Goal: Information Seeking & Learning: Learn about a topic

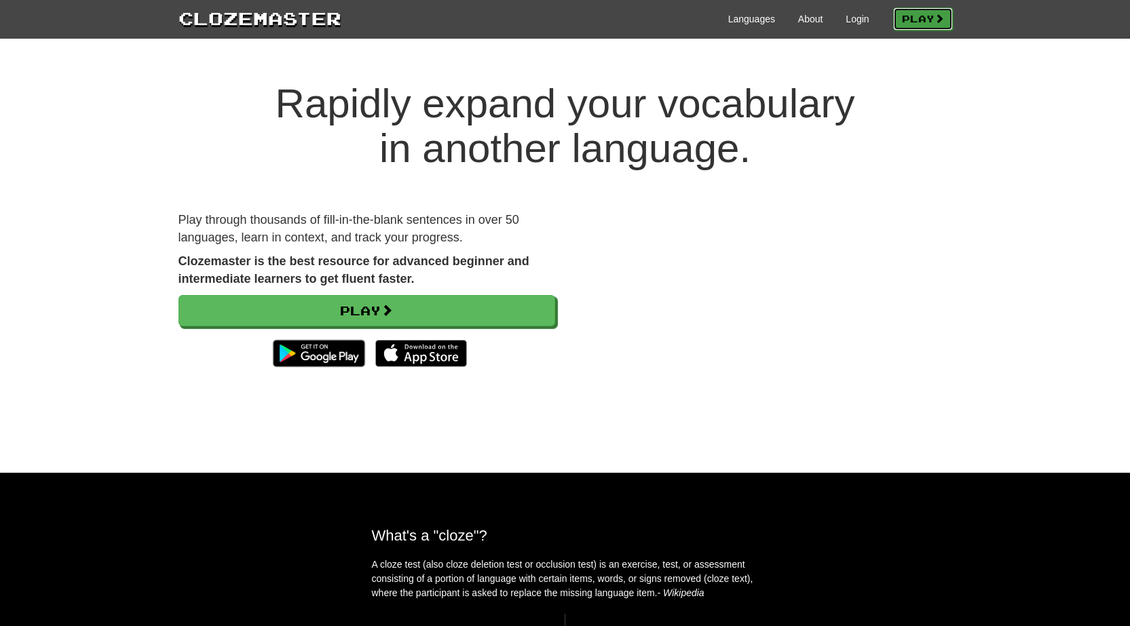
click at [936, 14] on span at bounding box center [940, 19] width 10 height 10
click at [856, 16] on link "Login" at bounding box center [857, 19] width 23 height 14
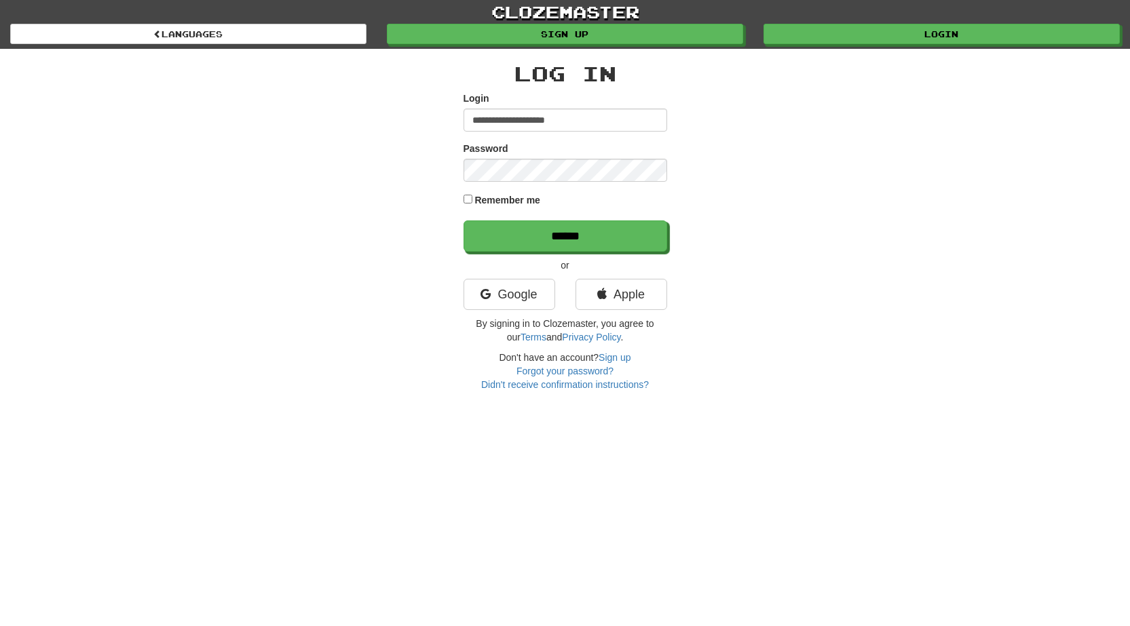
type input "**********"
click at [464, 221] on input "******" at bounding box center [566, 236] width 204 height 31
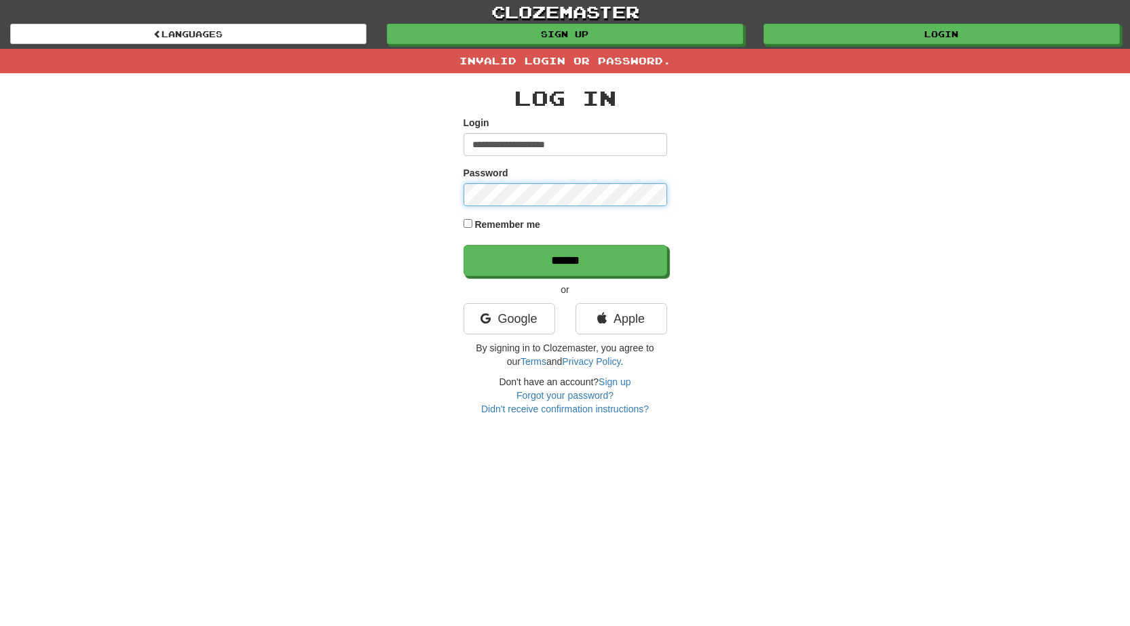
click at [464, 245] on input "******" at bounding box center [566, 260] width 204 height 31
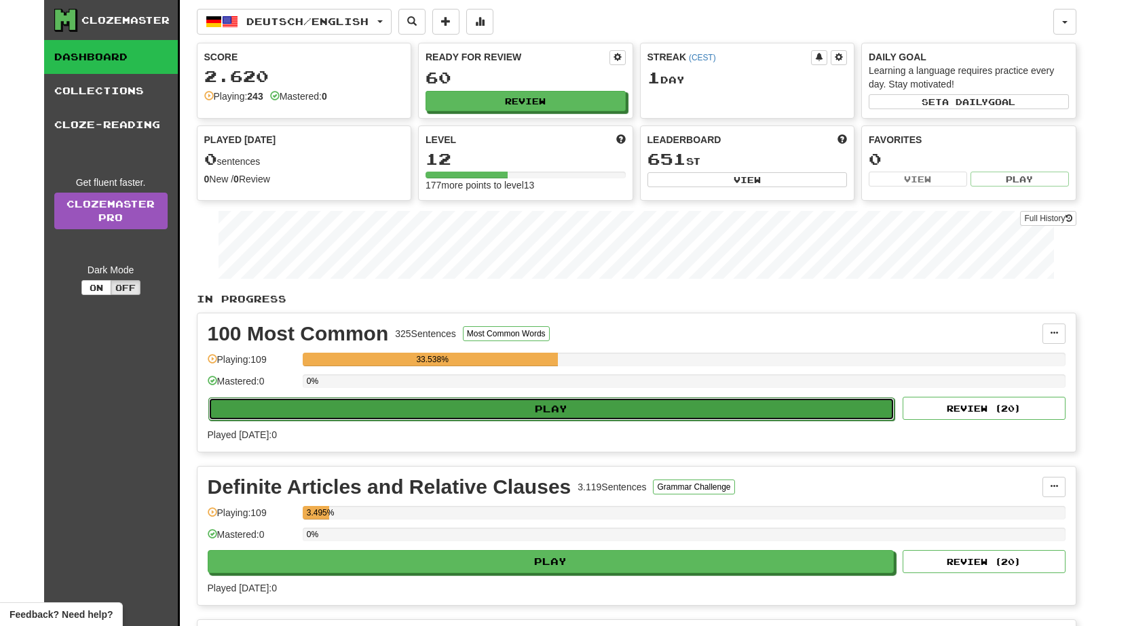
click at [581, 408] on button "Play" at bounding box center [551, 409] width 687 height 23
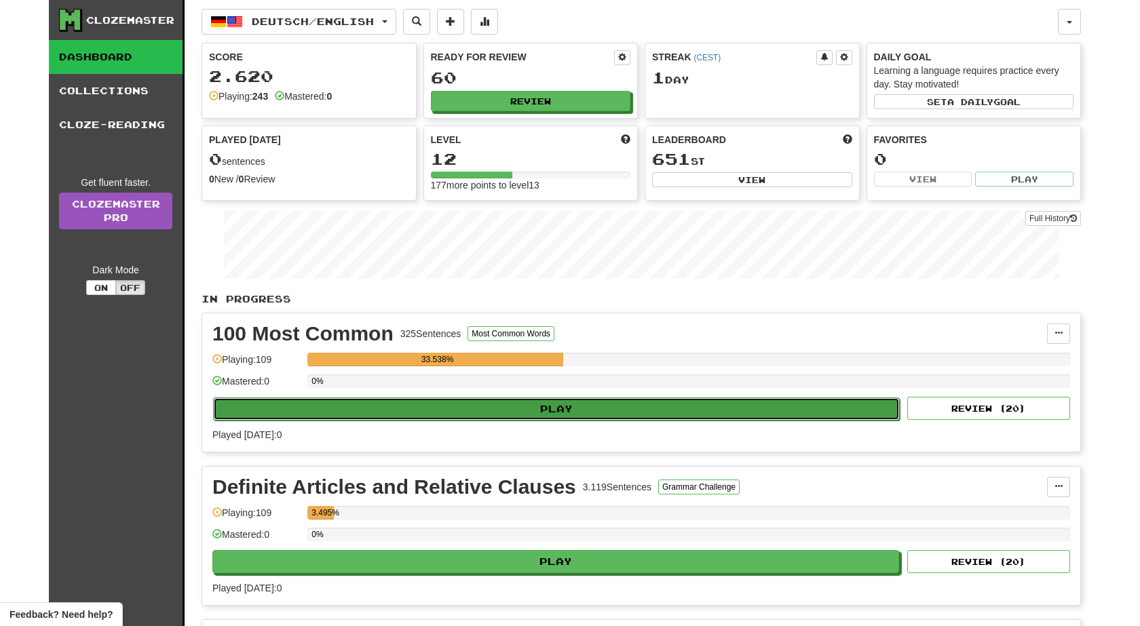
select select "**"
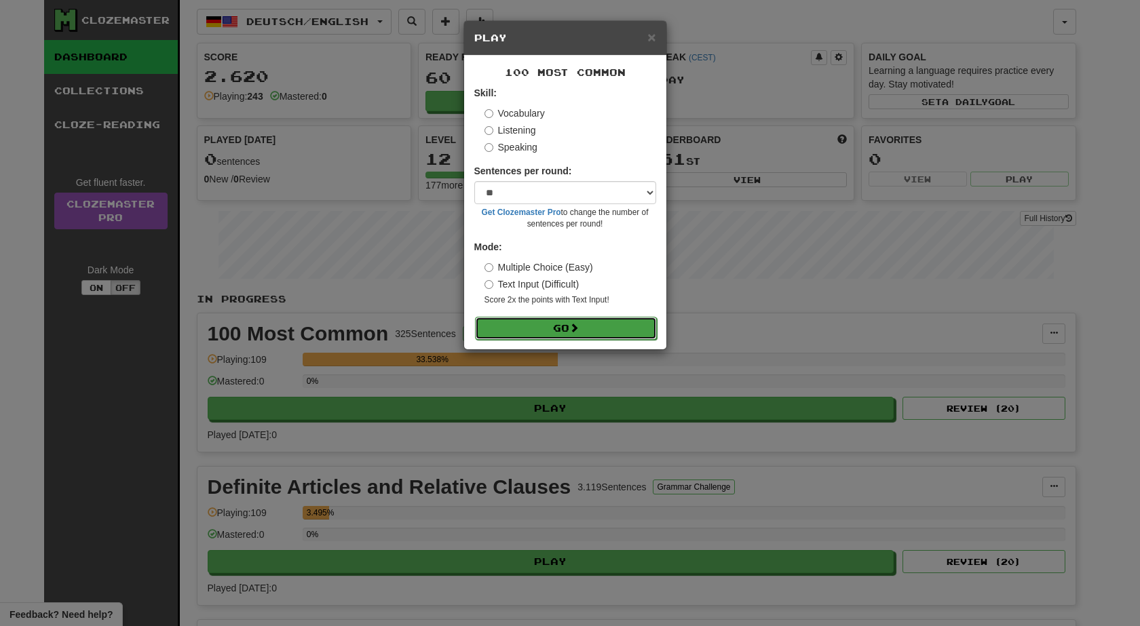
click at [577, 333] on span at bounding box center [574, 328] width 10 height 10
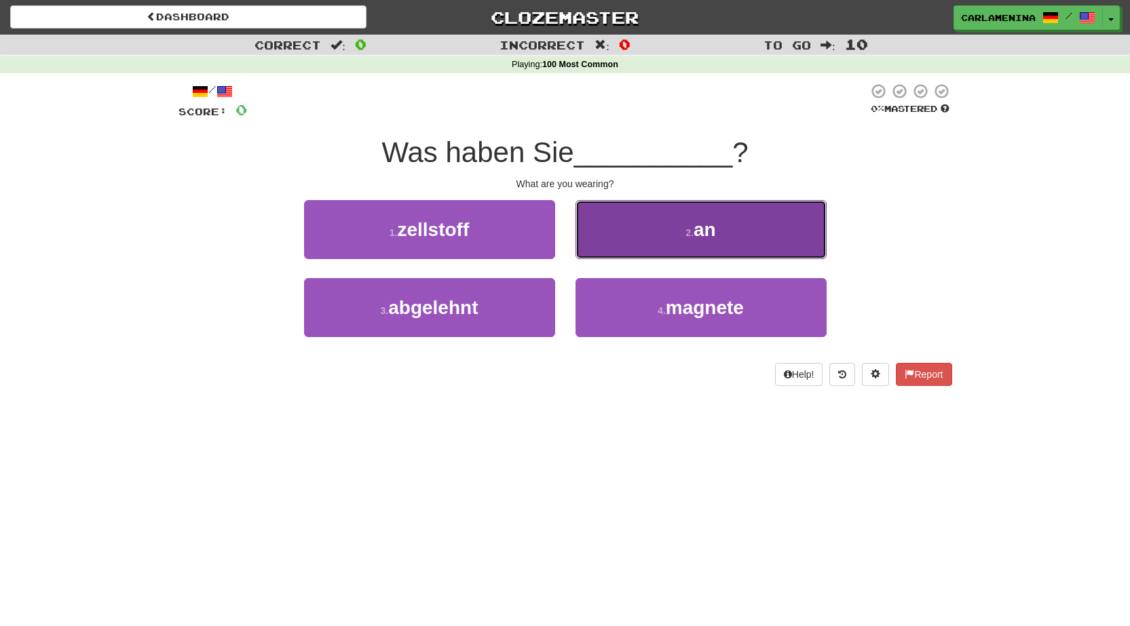
click at [696, 227] on span "an" at bounding box center [705, 229] width 22 height 21
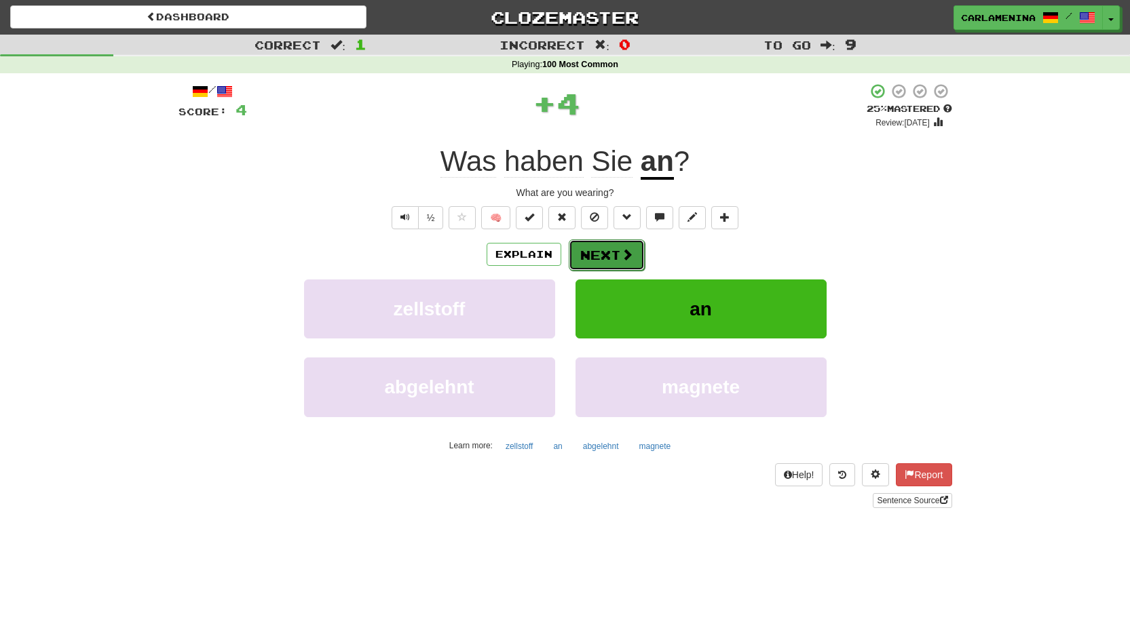
click at [609, 250] on button "Next" at bounding box center [607, 255] width 76 height 31
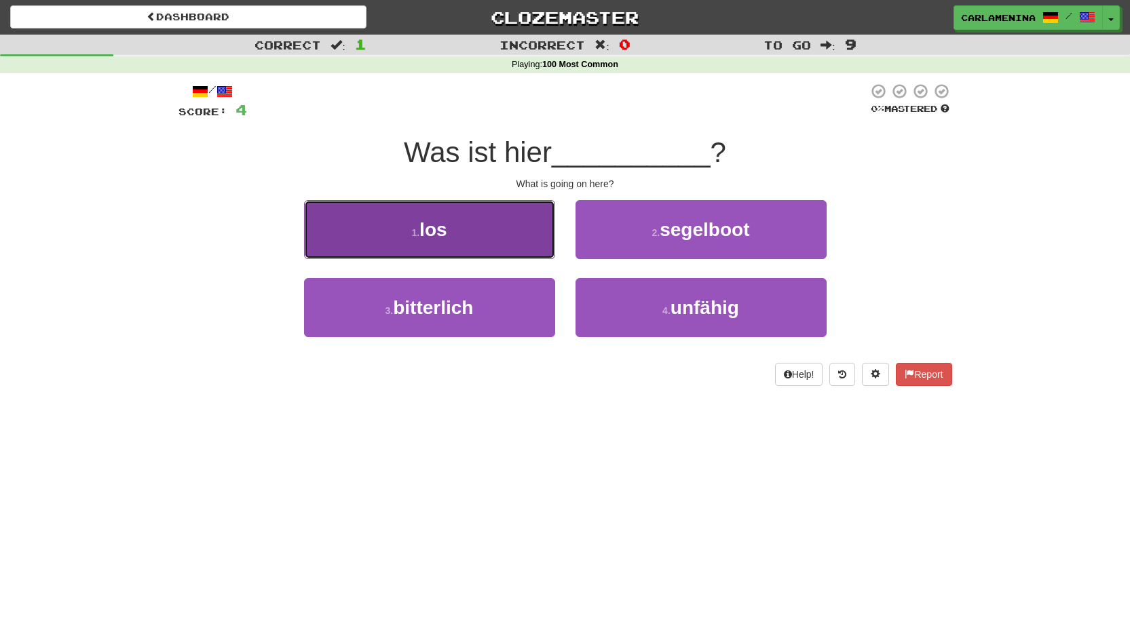
click at [484, 225] on button "1 . los" at bounding box center [429, 229] width 251 height 59
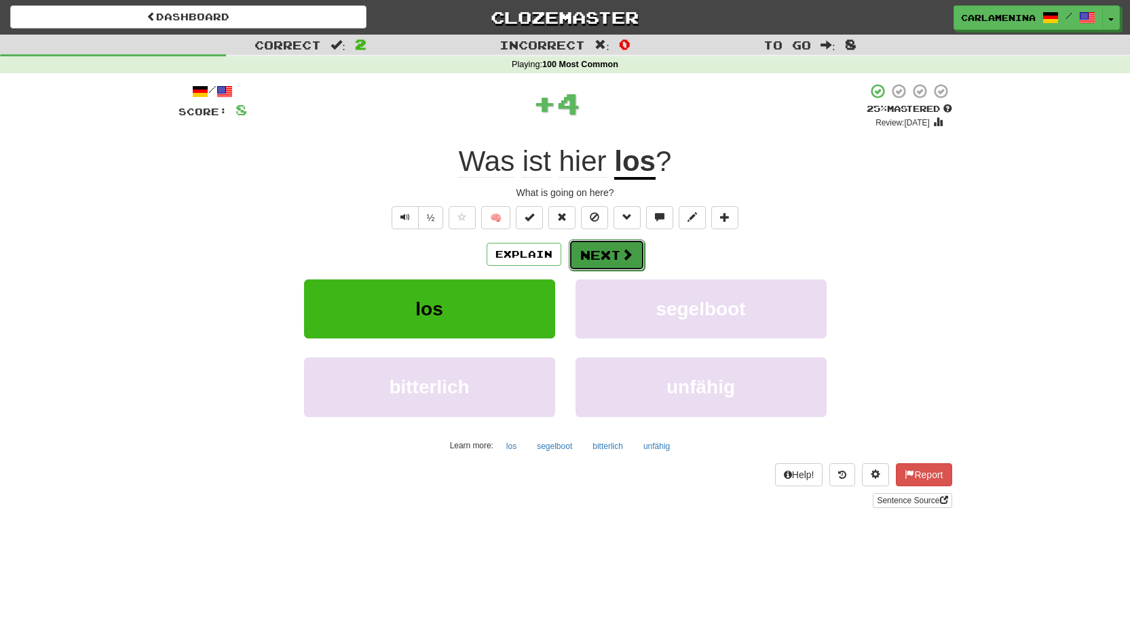
click at [626, 255] on span at bounding box center [627, 254] width 12 height 12
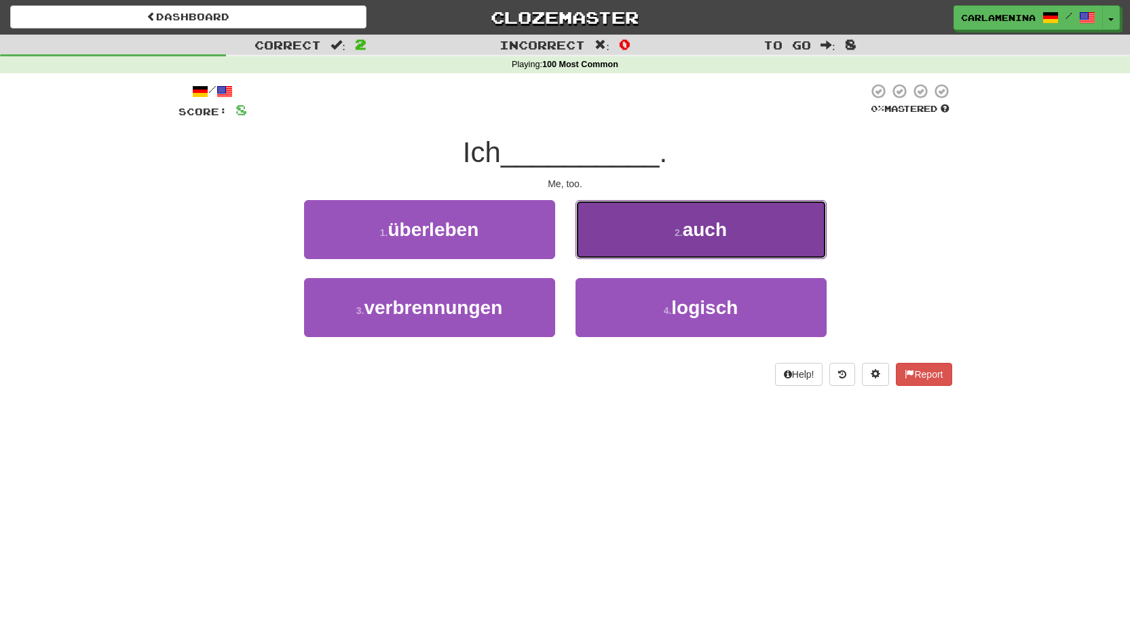
click at [689, 231] on span "auch" at bounding box center [705, 229] width 44 height 21
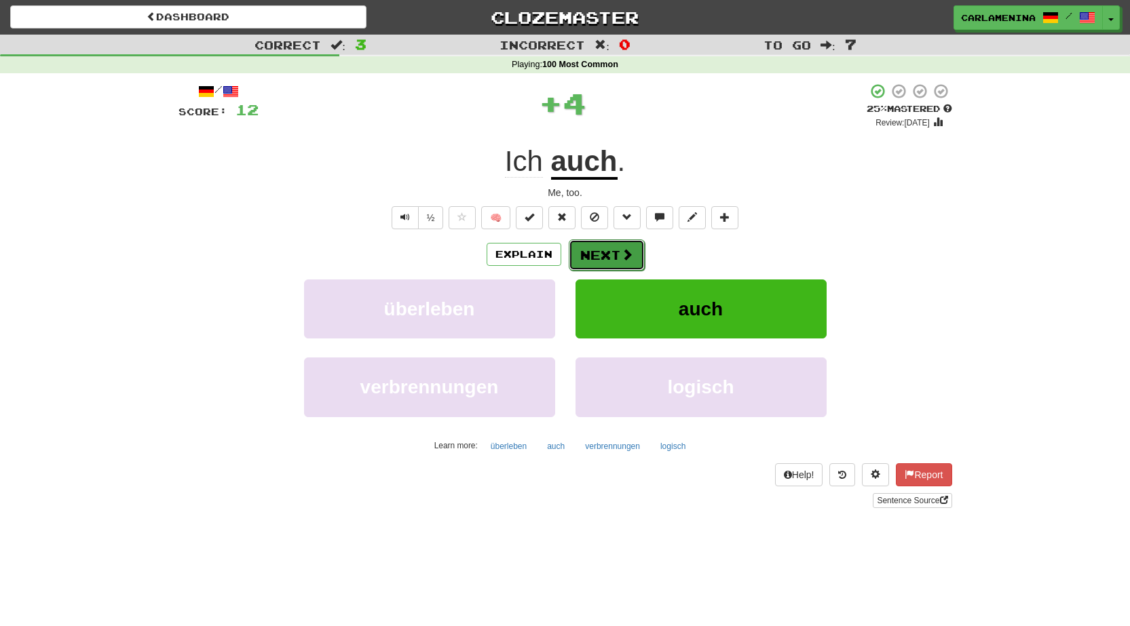
click at [607, 259] on button "Next" at bounding box center [607, 255] width 76 height 31
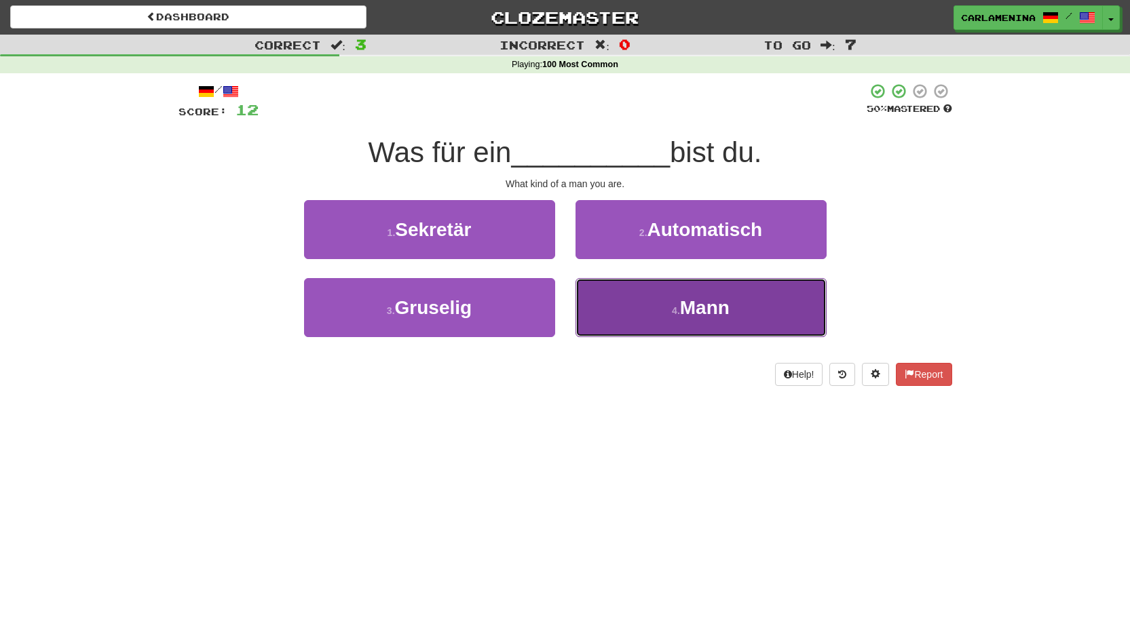
click at [724, 312] on span "Mann" at bounding box center [705, 307] width 50 height 21
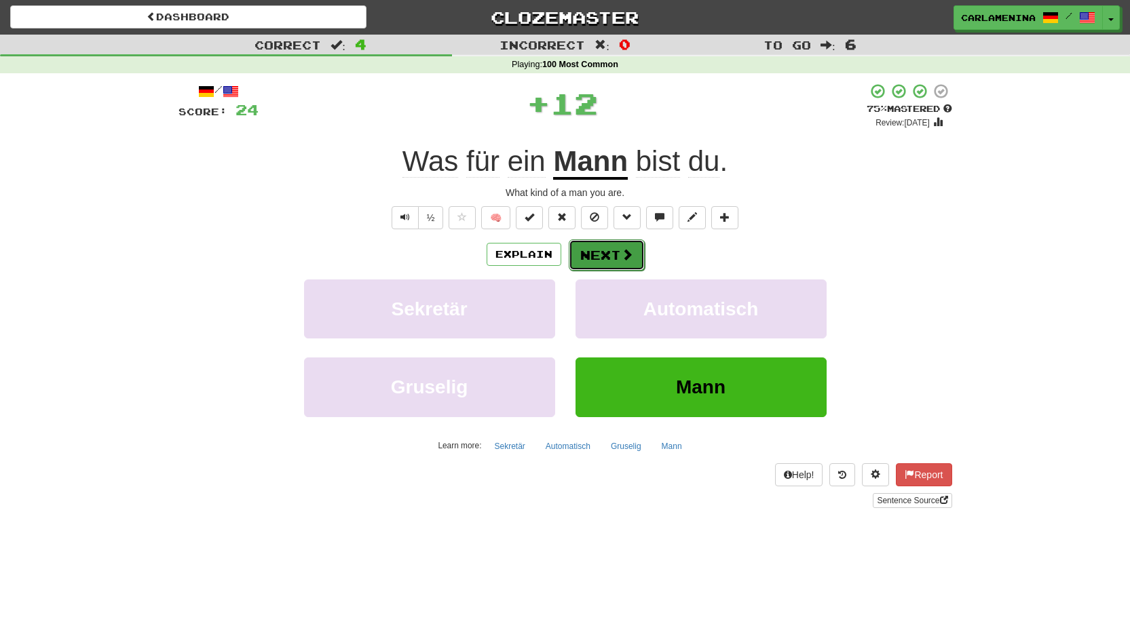
click at [621, 254] on span at bounding box center [627, 254] width 12 height 12
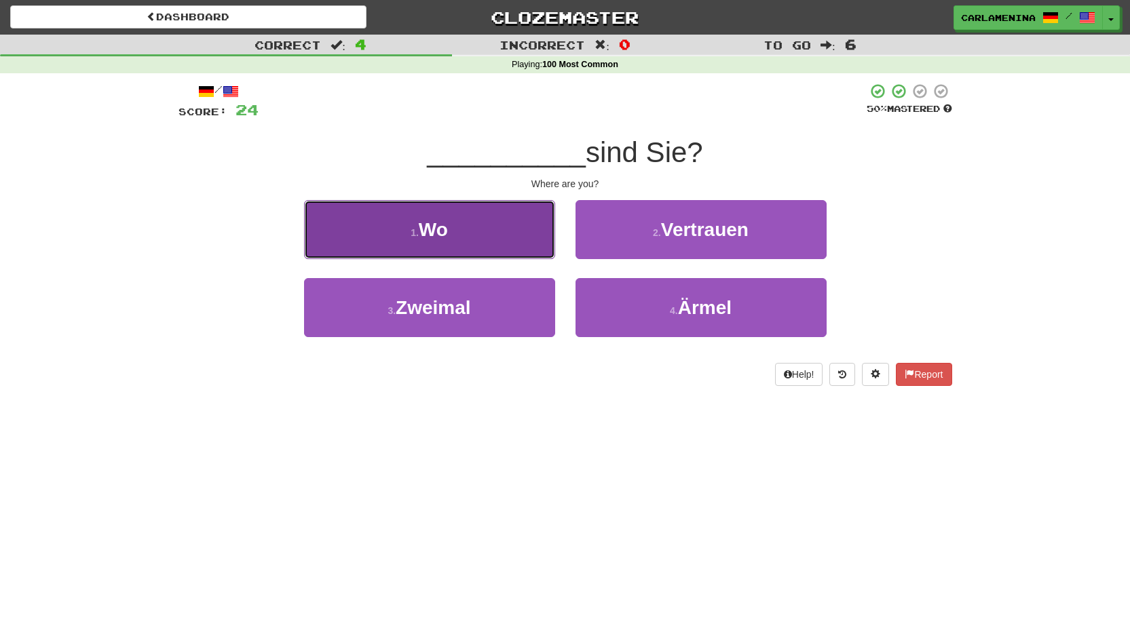
click at [462, 236] on button "1 . Wo" at bounding box center [429, 229] width 251 height 59
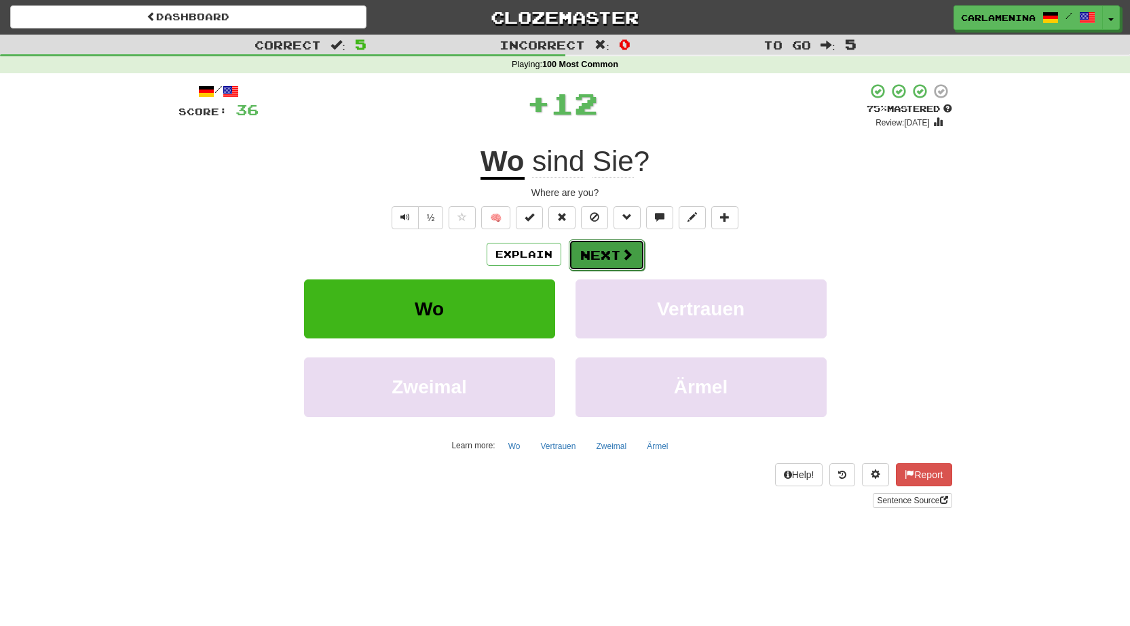
click at [632, 254] on button "Next" at bounding box center [607, 255] width 76 height 31
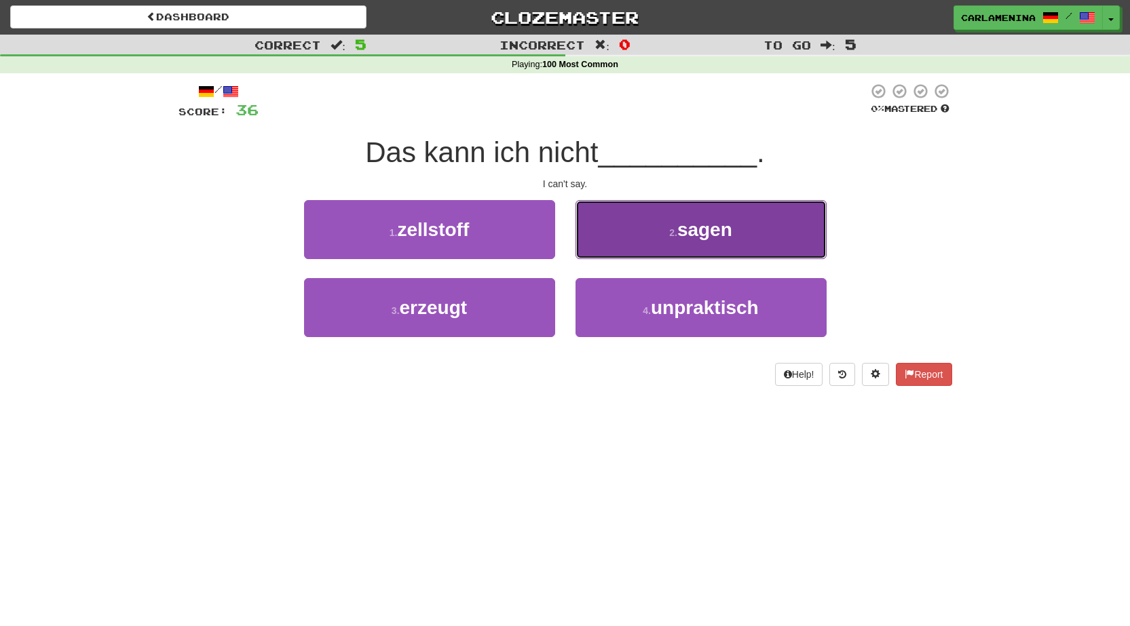
click at [707, 238] on span "sagen" at bounding box center [704, 229] width 55 height 21
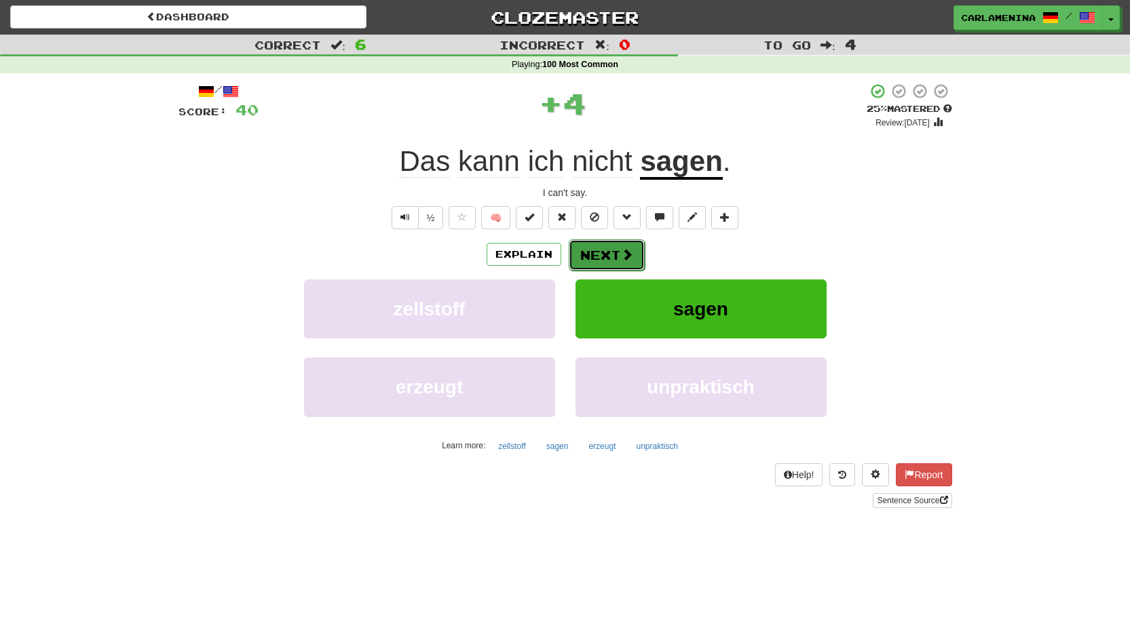
click at [610, 250] on button "Next" at bounding box center [607, 255] width 76 height 31
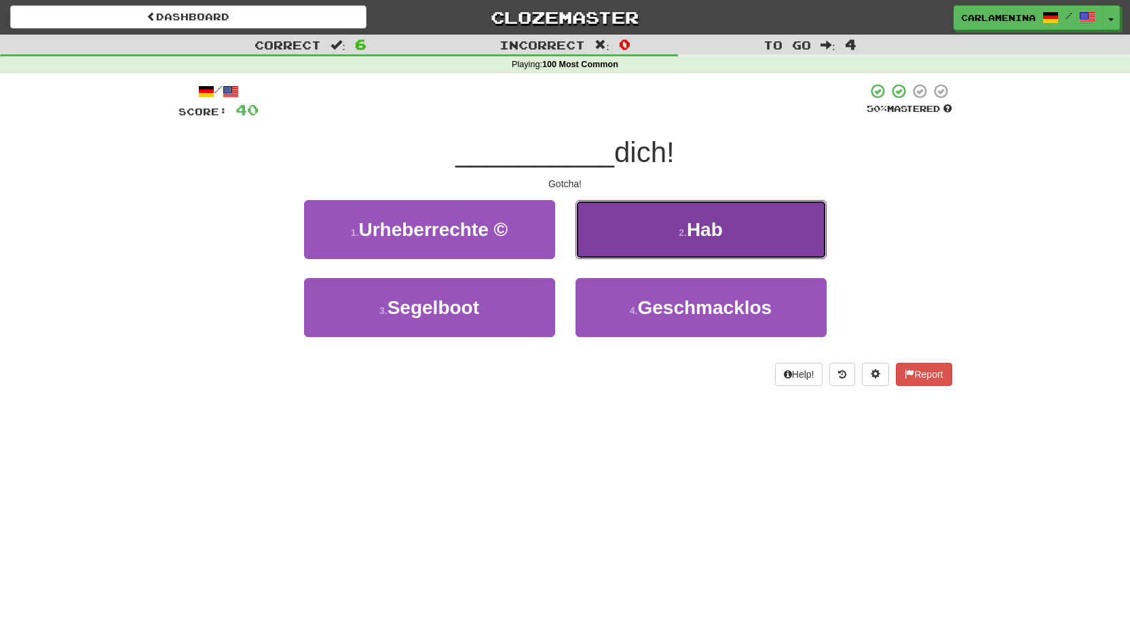
click at [709, 248] on button "2 . Hab" at bounding box center [701, 229] width 251 height 59
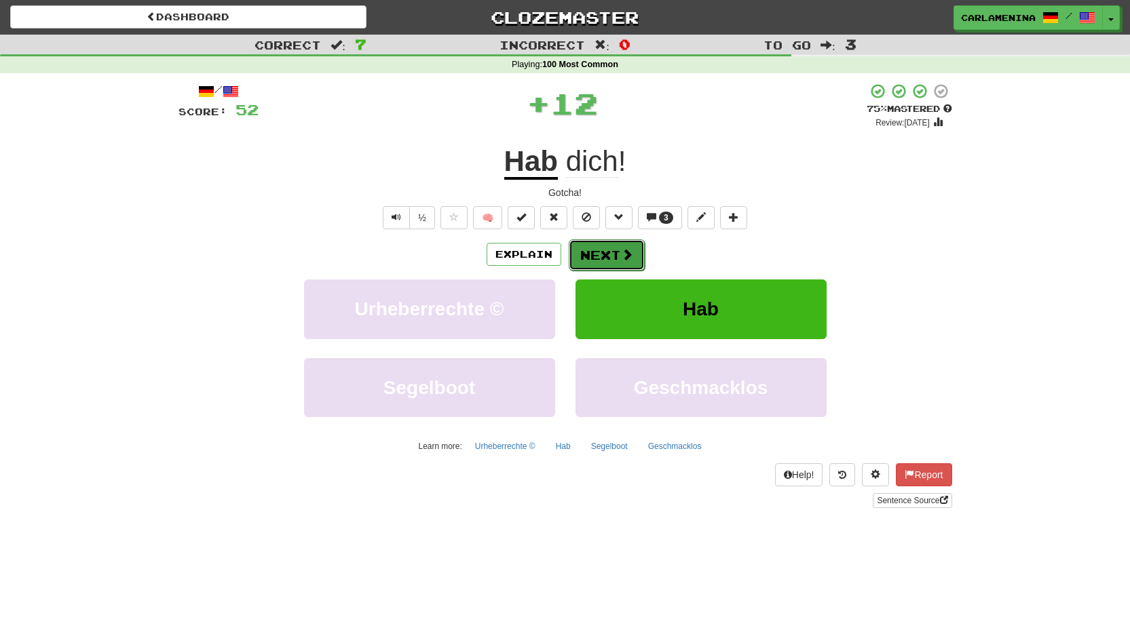
click at [601, 255] on button "Next" at bounding box center [607, 255] width 76 height 31
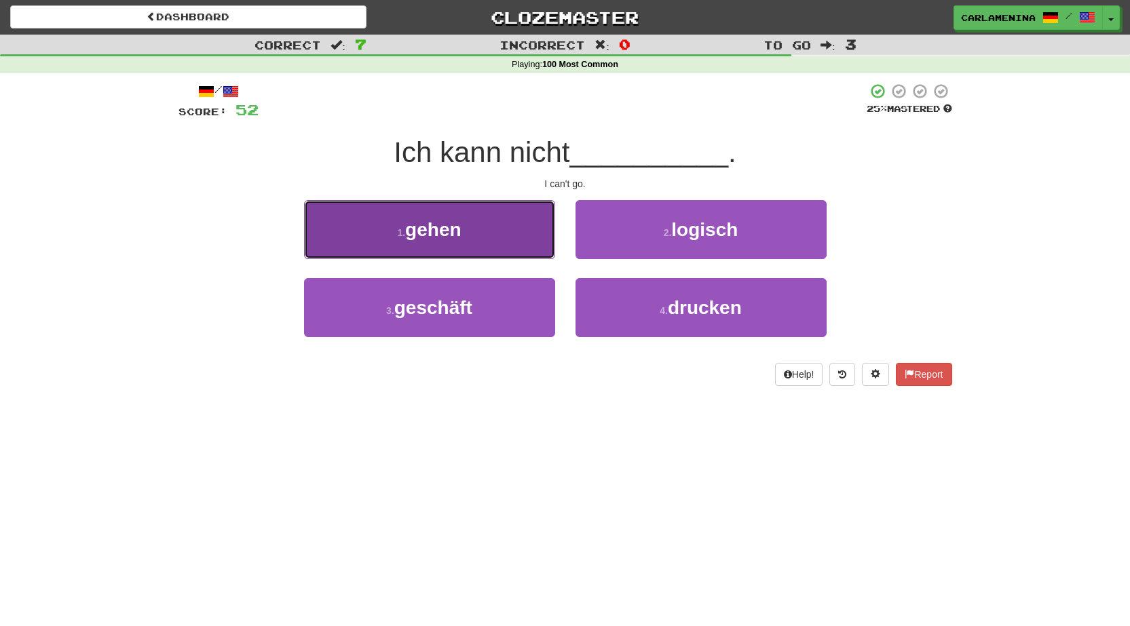
click at [467, 236] on button "1 . gehen" at bounding box center [429, 229] width 251 height 59
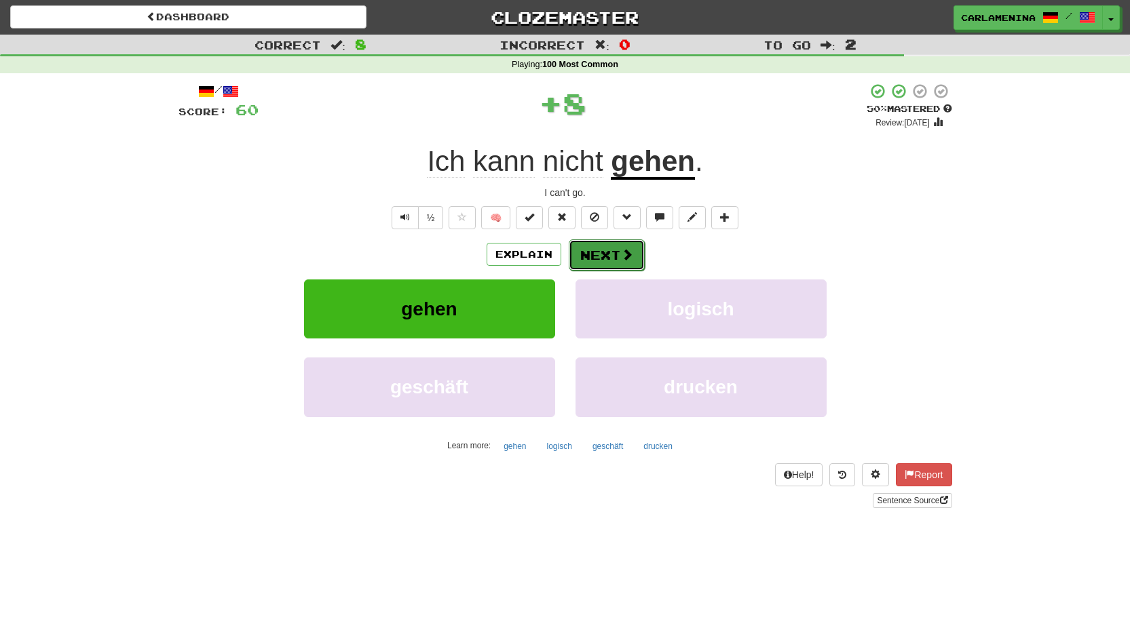
click at [632, 253] on button "Next" at bounding box center [607, 255] width 76 height 31
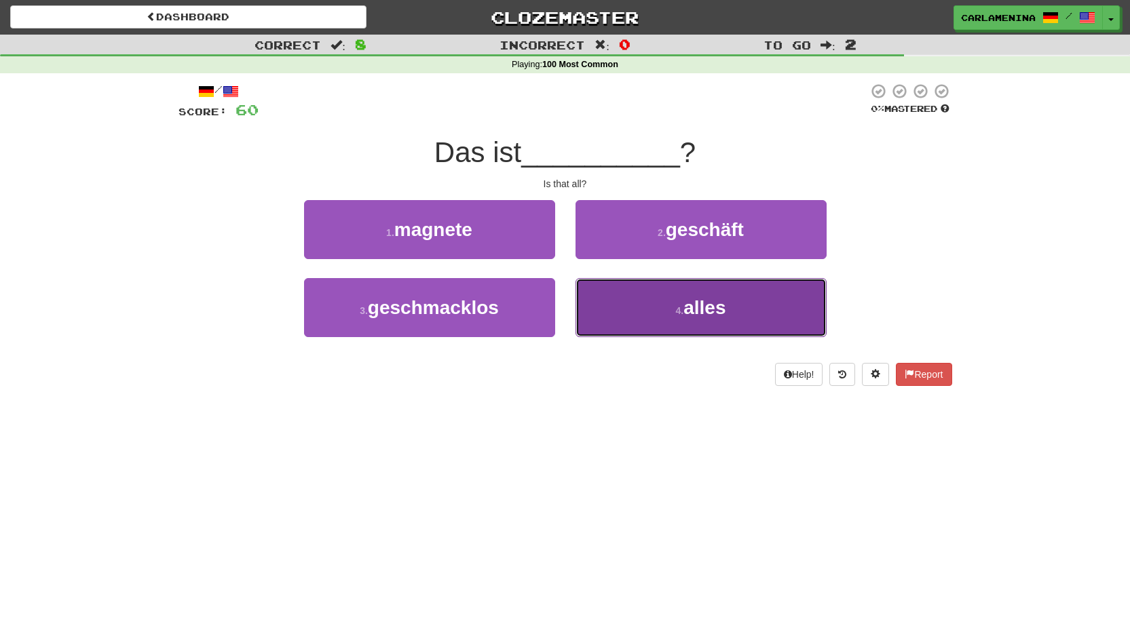
click at [677, 317] on button "4 . alles" at bounding box center [701, 307] width 251 height 59
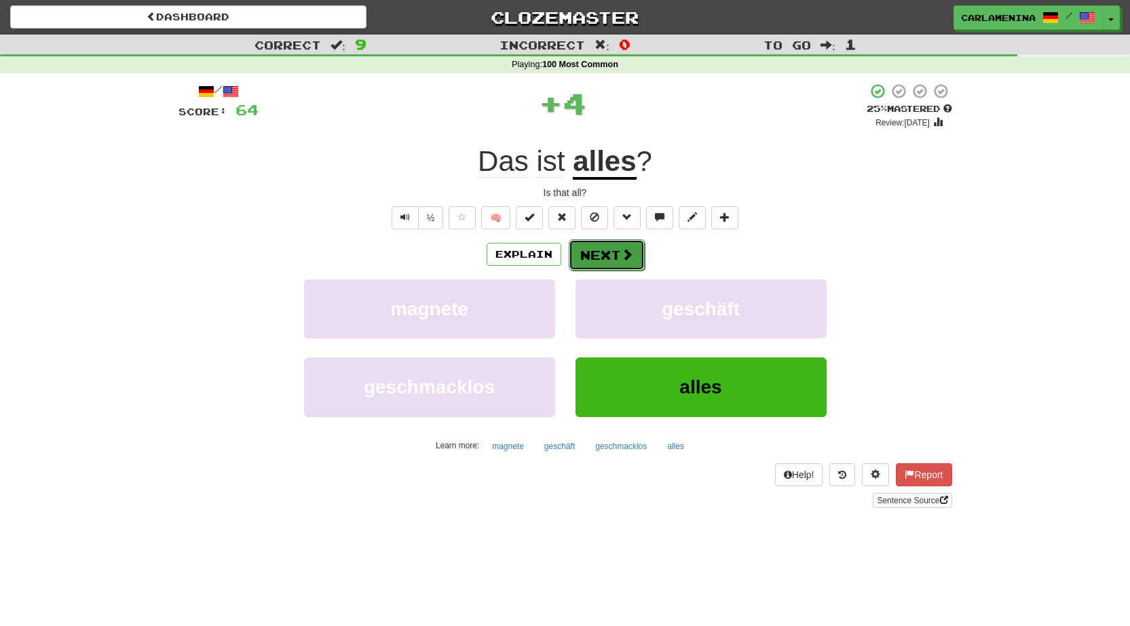
click at [614, 255] on button "Next" at bounding box center [607, 255] width 76 height 31
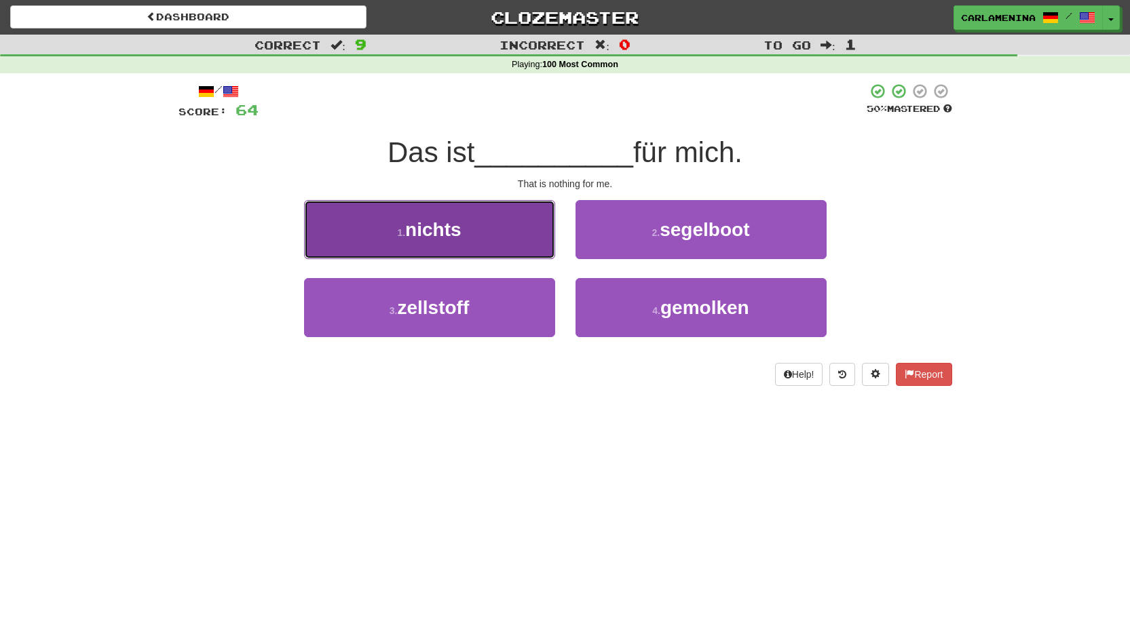
click at [469, 236] on button "1 . nichts" at bounding box center [429, 229] width 251 height 59
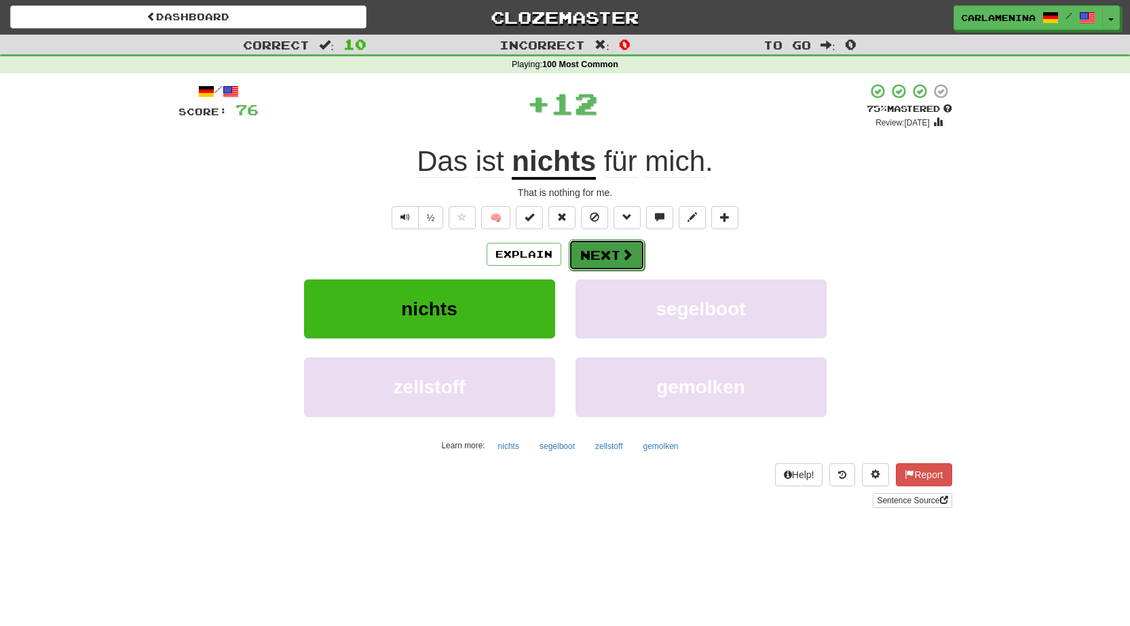
click at [624, 252] on span at bounding box center [627, 254] width 12 height 12
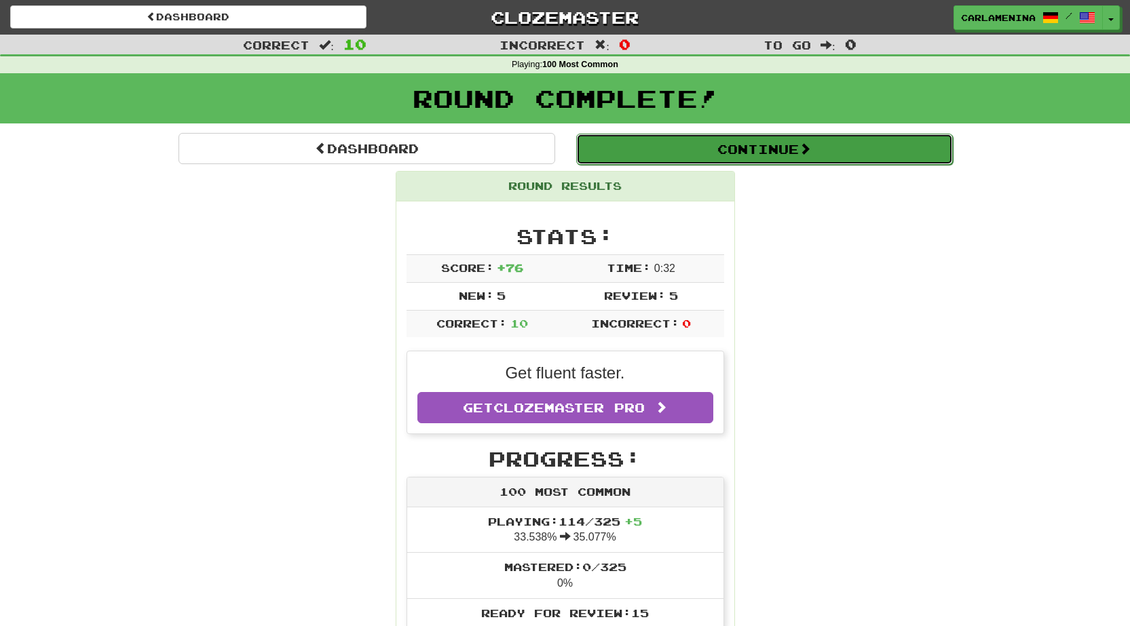
click at [758, 154] on button "Continue" at bounding box center [764, 149] width 377 height 31
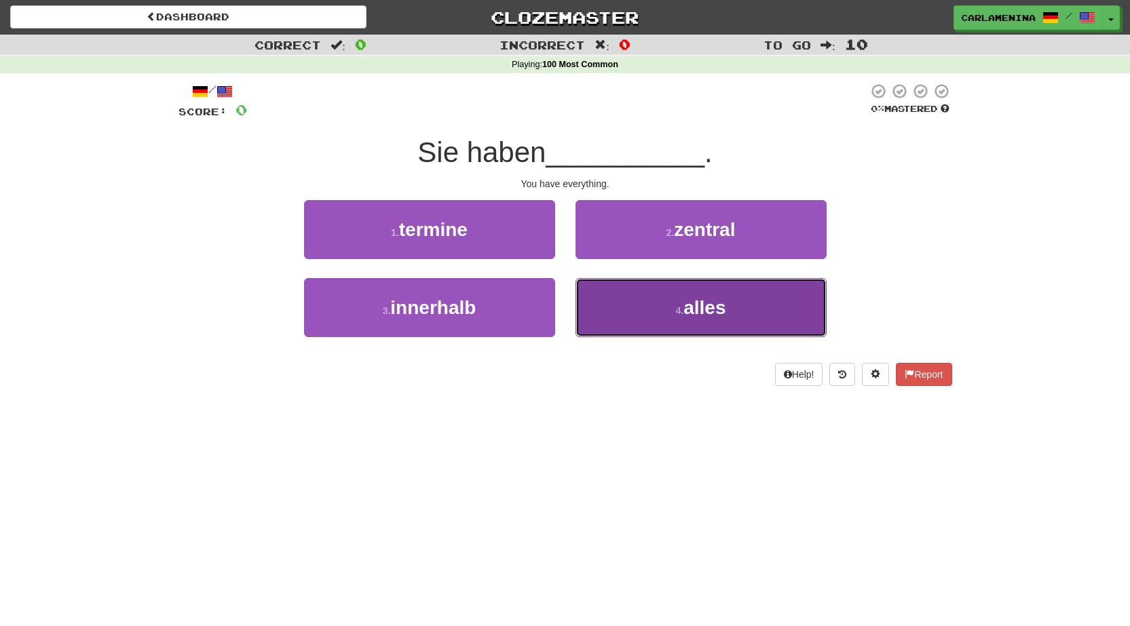
click at [717, 310] on span "alles" at bounding box center [705, 307] width 42 height 21
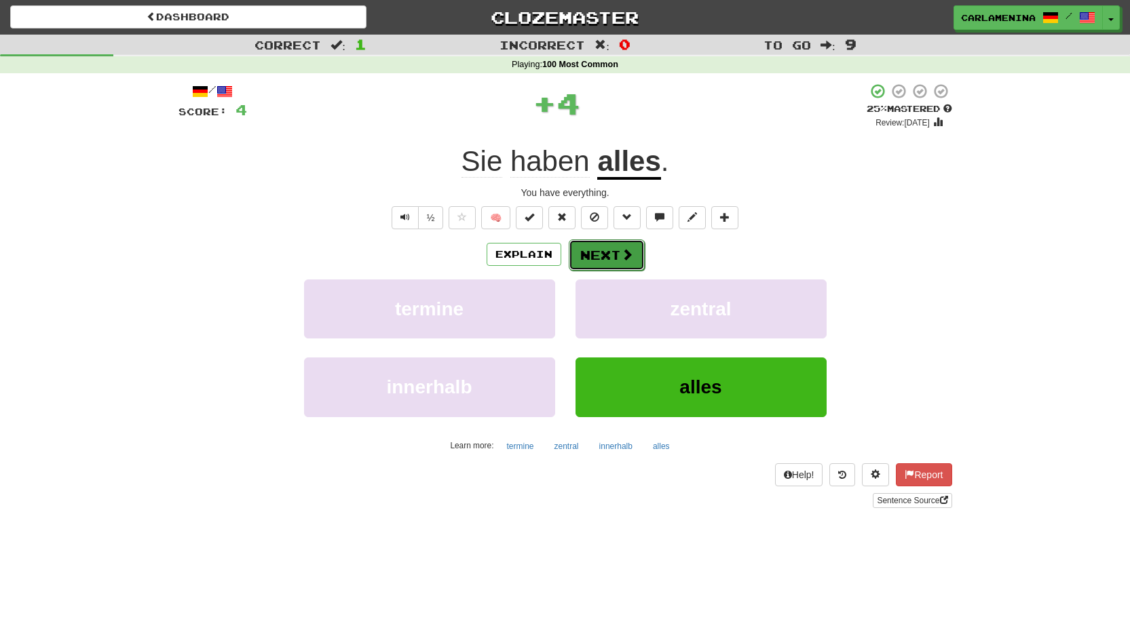
click at [614, 257] on button "Next" at bounding box center [607, 255] width 76 height 31
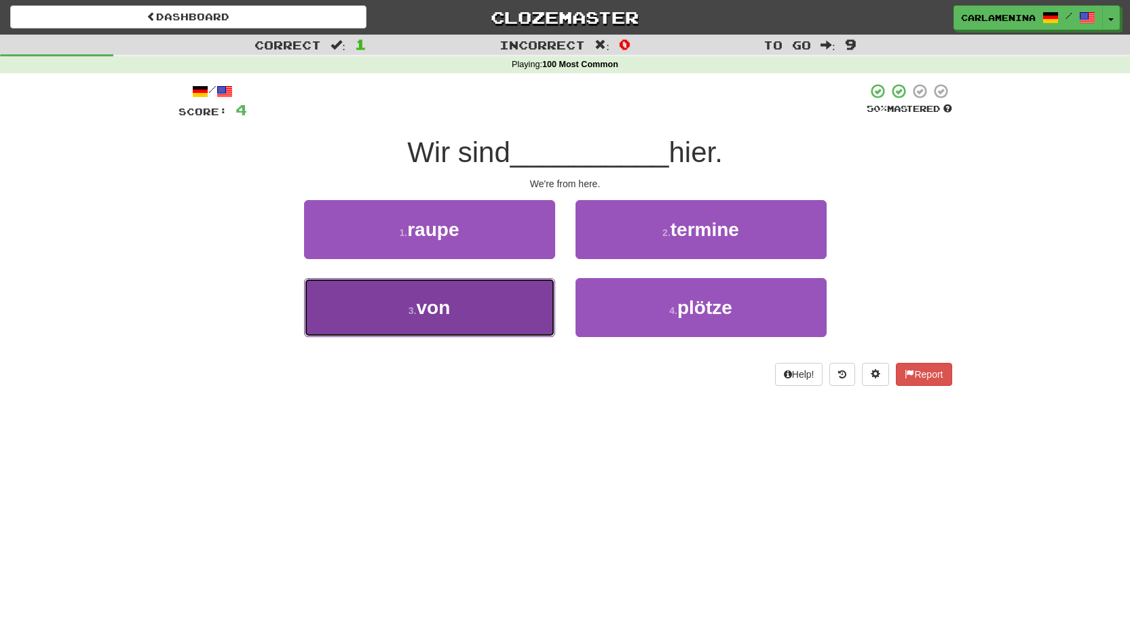
click at [501, 303] on button "3 . von" at bounding box center [429, 307] width 251 height 59
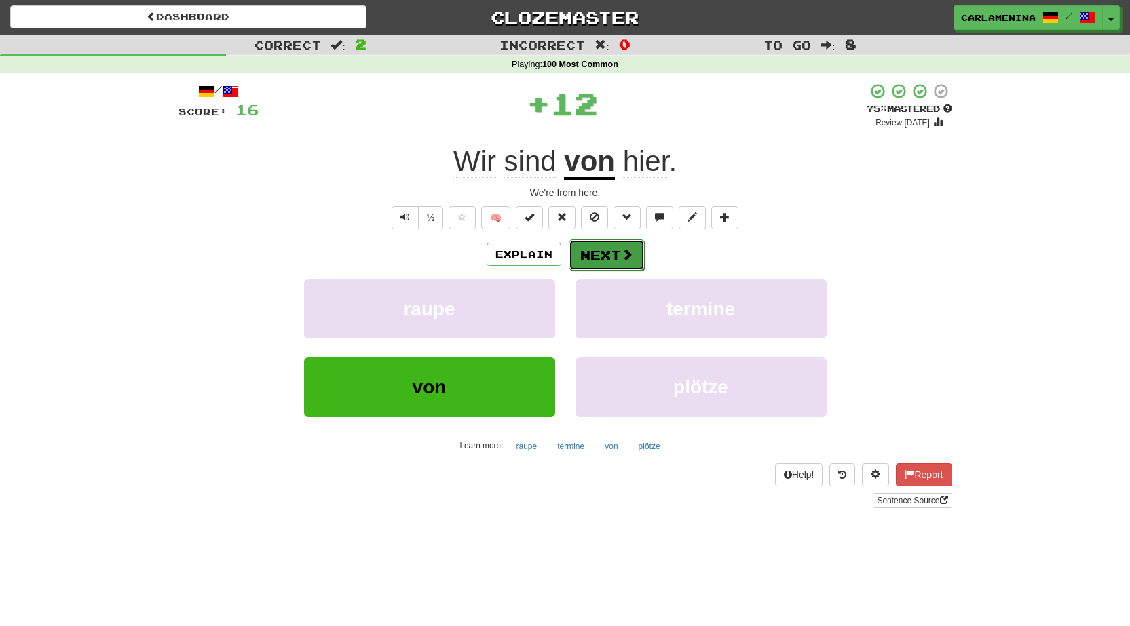
click at [608, 259] on button "Next" at bounding box center [607, 255] width 76 height 31
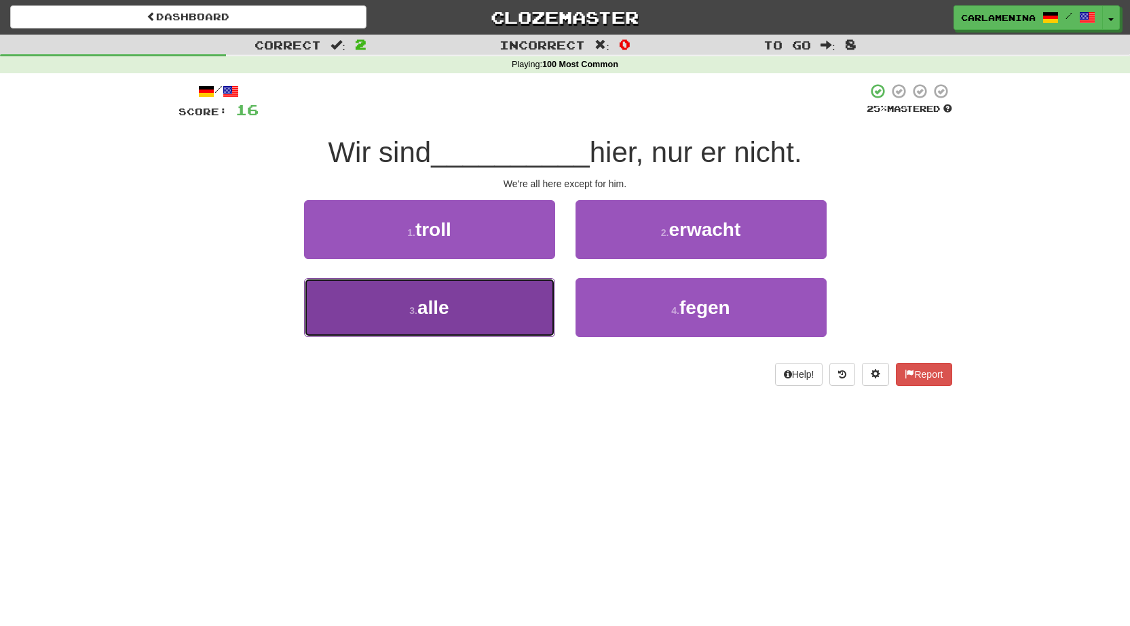
click at [465, 308] on button "3 . alle" at bounding box center [429, 307] width 251 height 59
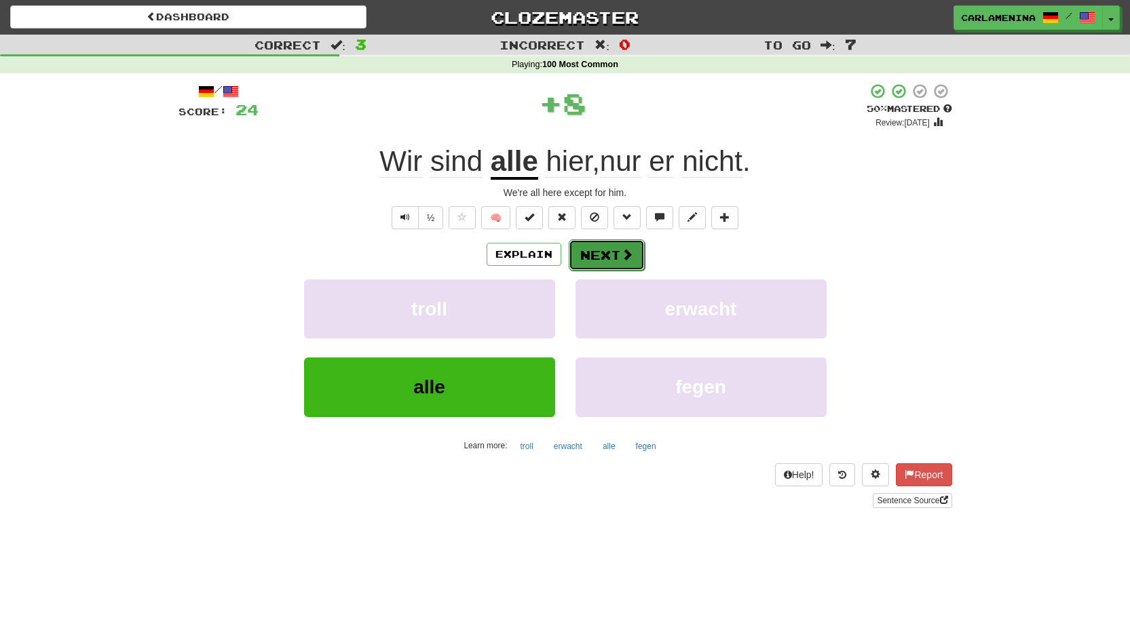
click at [616, 257] on button "Next" at bounding box center [607, 255] width 76 height 31
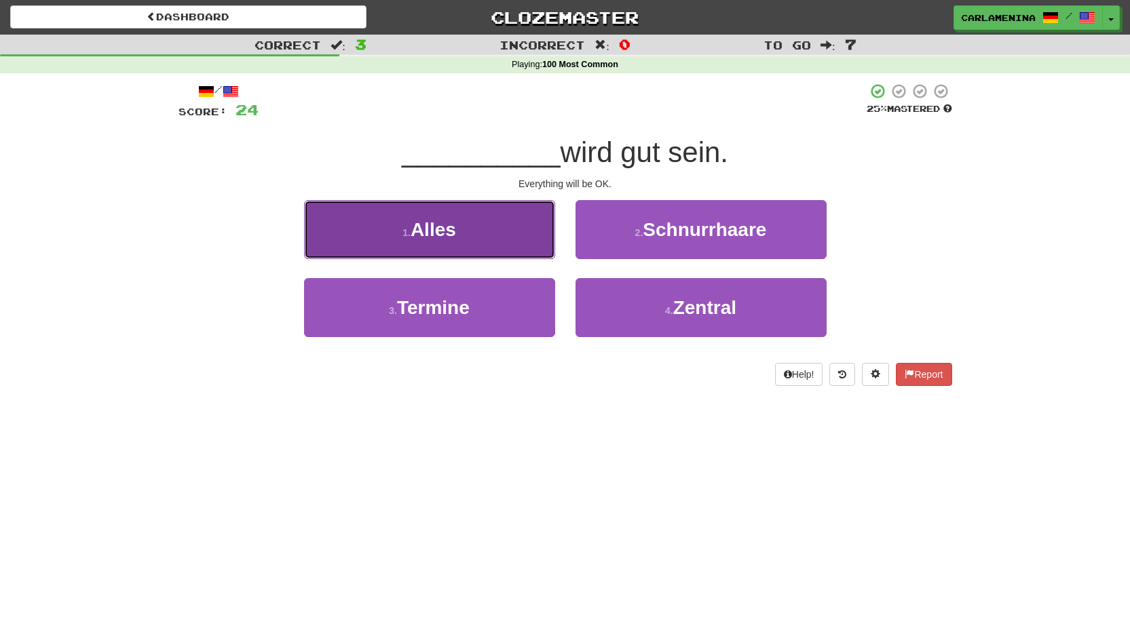
click at [500, 233] on button "1 . Alles" at bounding box center [429, 229] width 251 height 59
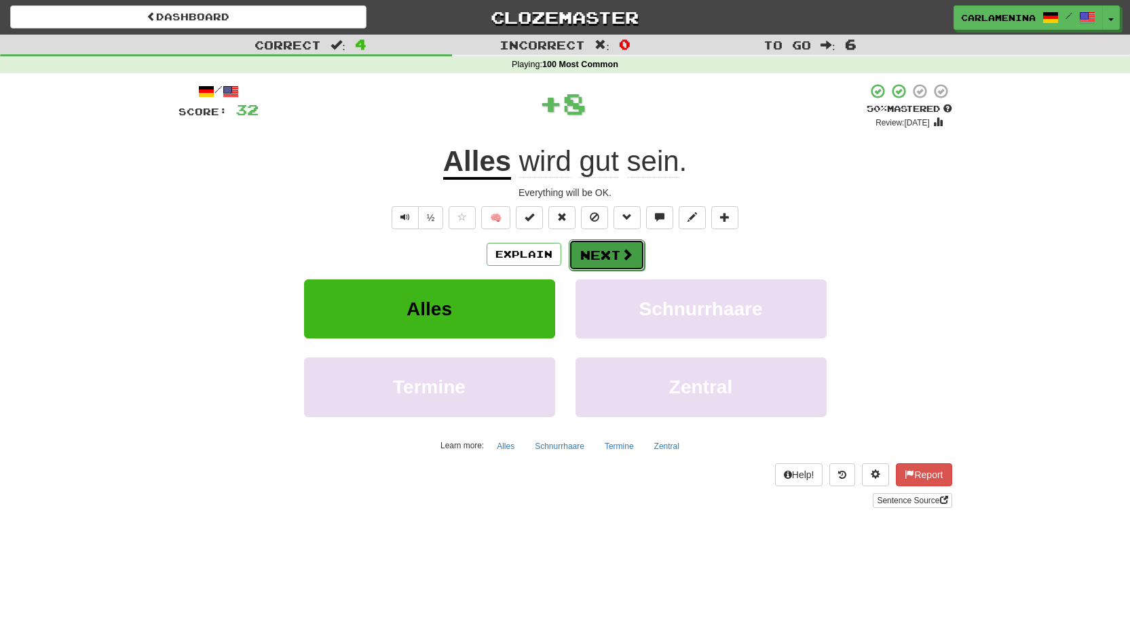
click at [590, 255] on button "Next" at bounding box center [607, 255] width 76 height 31
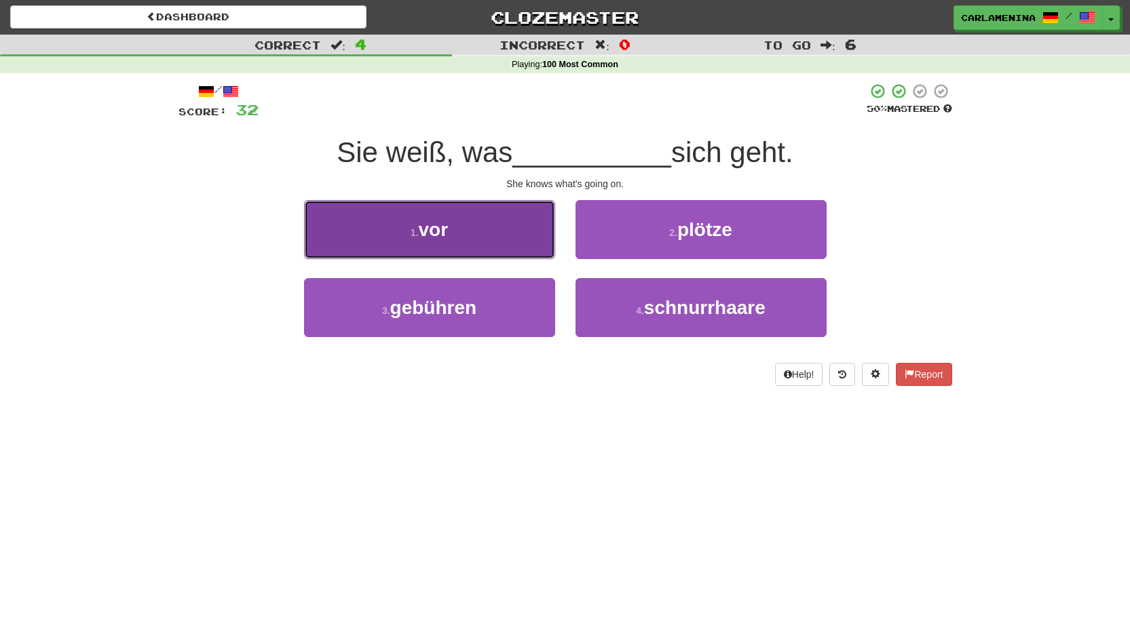
click at [483, 234] on button "1 . vor" at bounding box center [429, 229] width 251 height 59
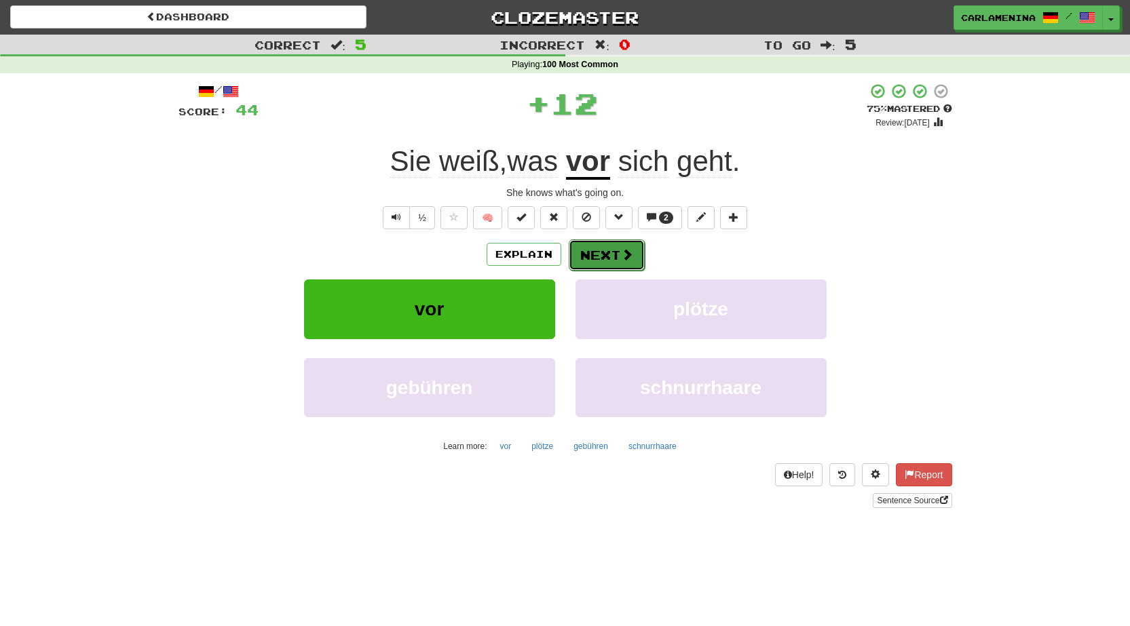
click at [618, 252] on button "Next" at bounding box center [607, 255] width 76 height 31
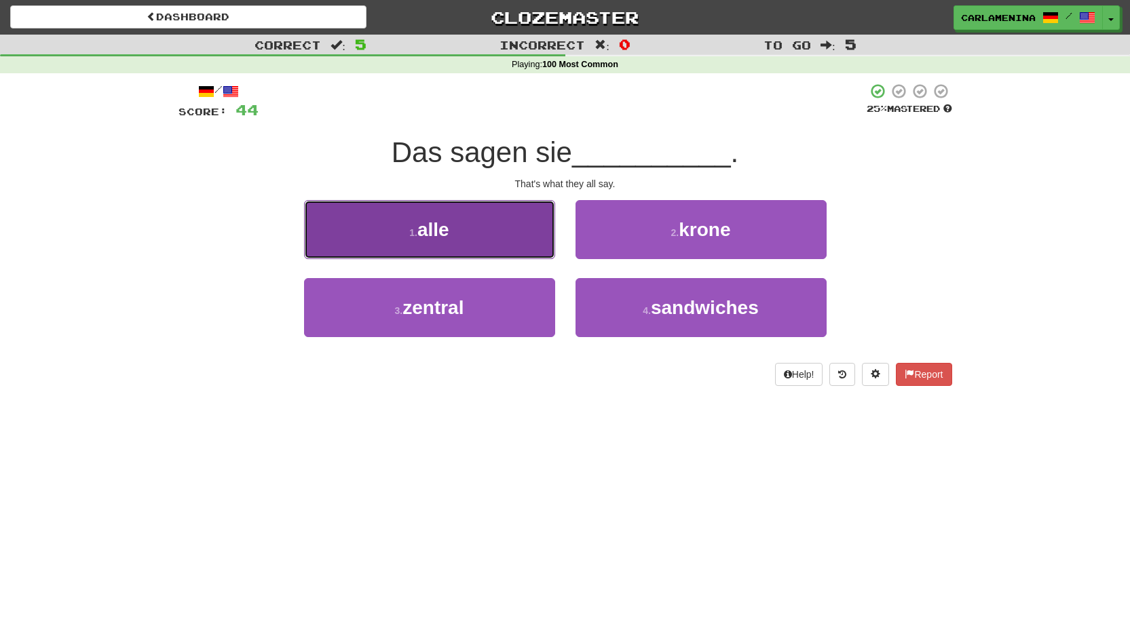
click at [501, 225] on button "1 . alle" at bounding box center [429, 229] width 251 height 59
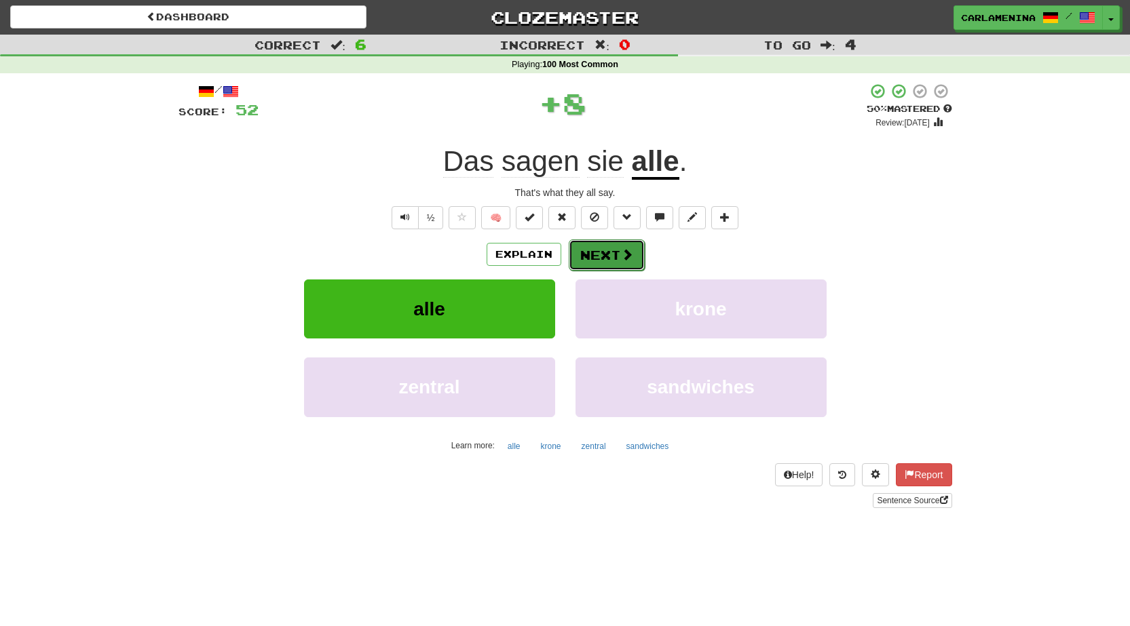
click at [611, 250] on button "Next" at bounding box center [607, 255] width 76 height 31
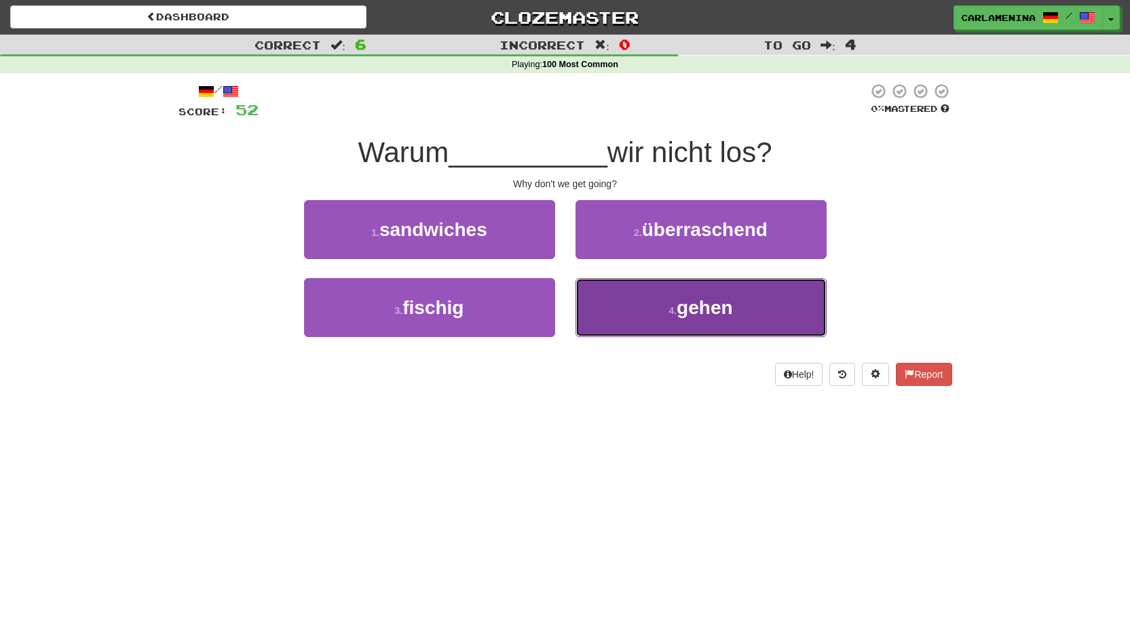
click at [708, 320] on button "4 . gehen" at bounding box center [701, 307] width 251 height 59
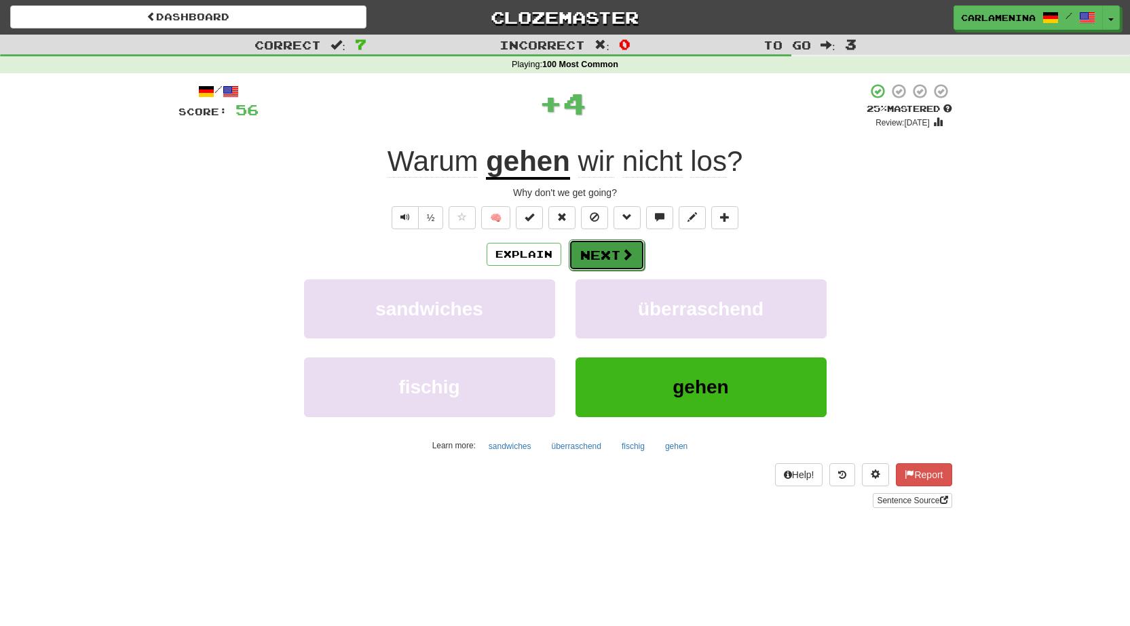
click at [598, 255] on button "Next" at bounding box center [607, 255] width 76 height 31
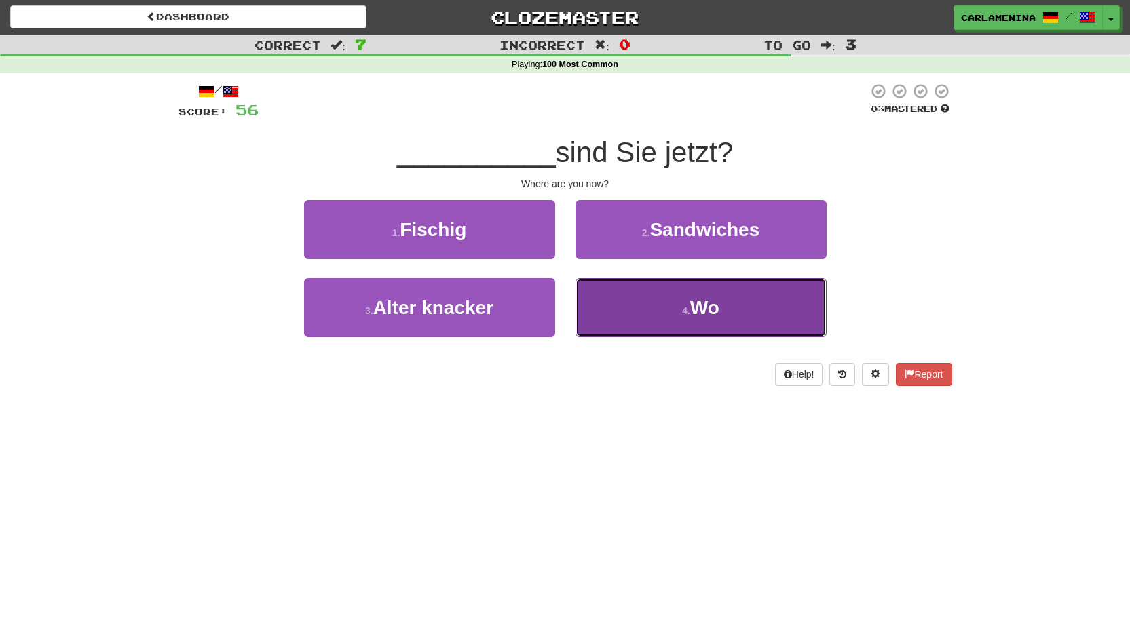
click at [701, 312] on span "Wo" at bounding box center [704, 307] width 29 height 21
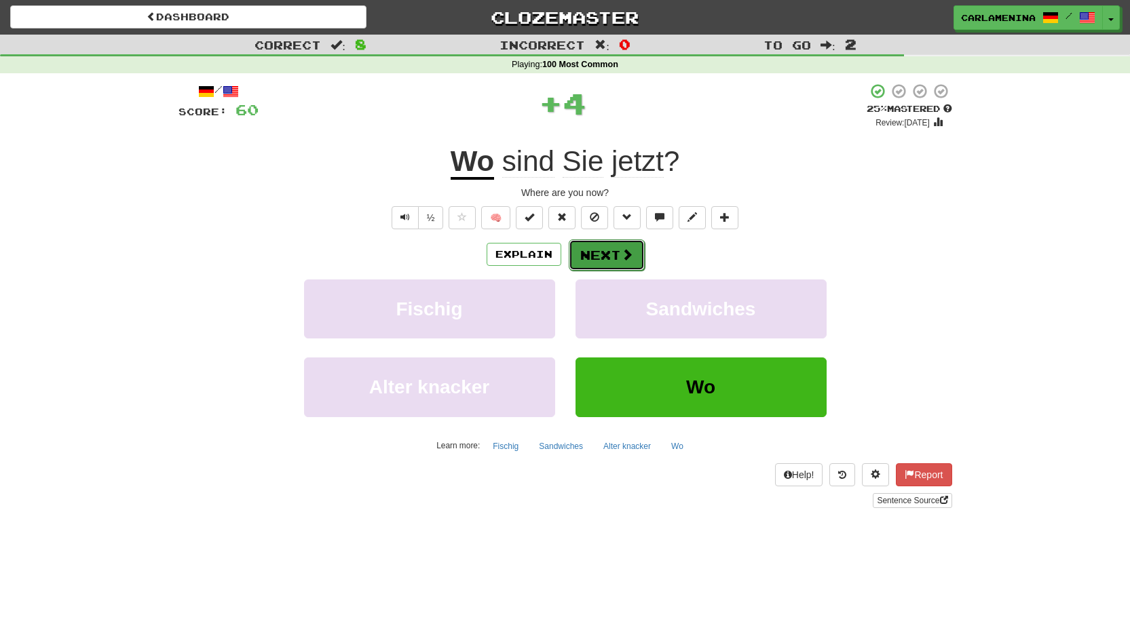
click at [606, 262] on button "Next" at bounding box center [607, 255] width 76 height 31
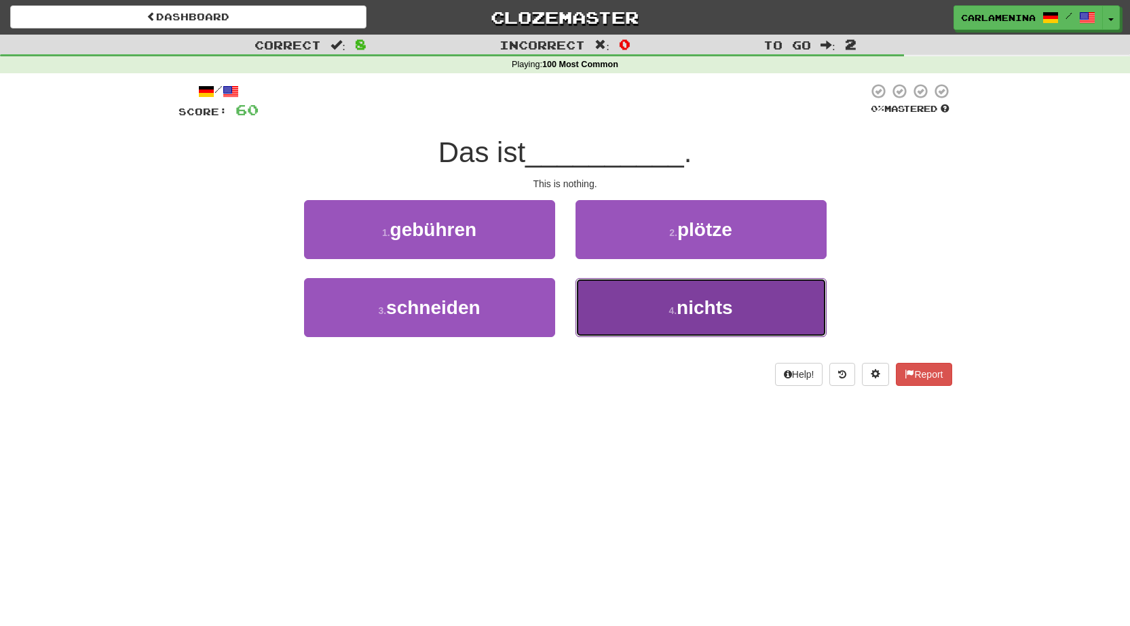
click at [703, 304] on span "nichts" at bounding box center [705, 307] width 56 height 21
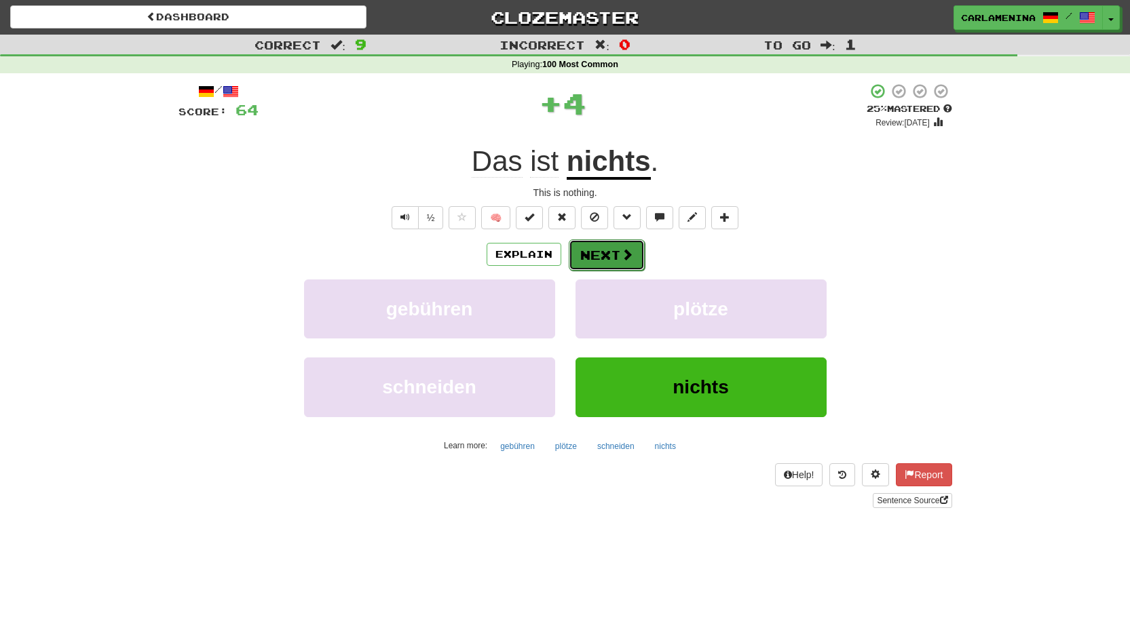
click at [621, 255] on span at bounding box center [627, 254] width 12 height 12
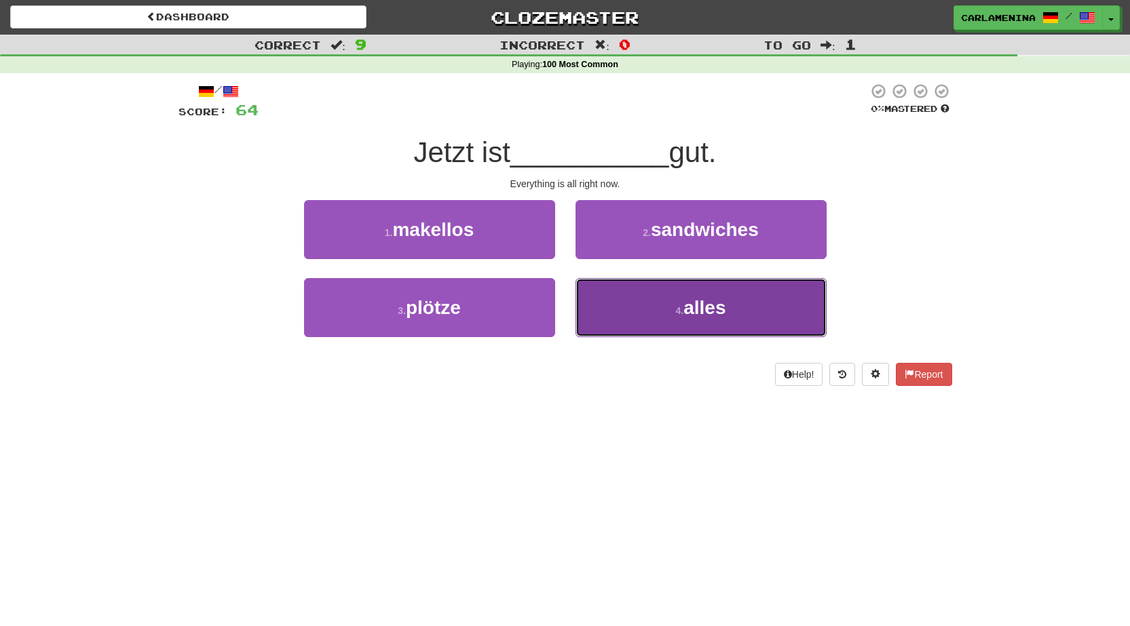
click at [696, 310] on span "alles" at bounding box center [705, 307] width 42 height 21
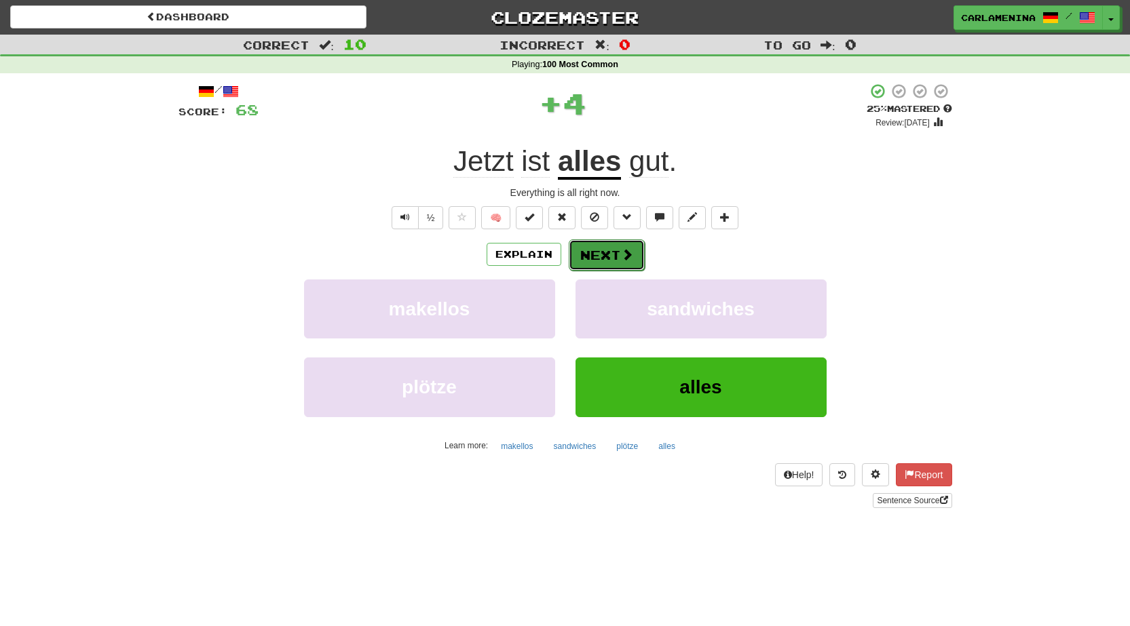
click at [615, 259] on button "Next" at bounding box center [607, 255] width 76 height 31
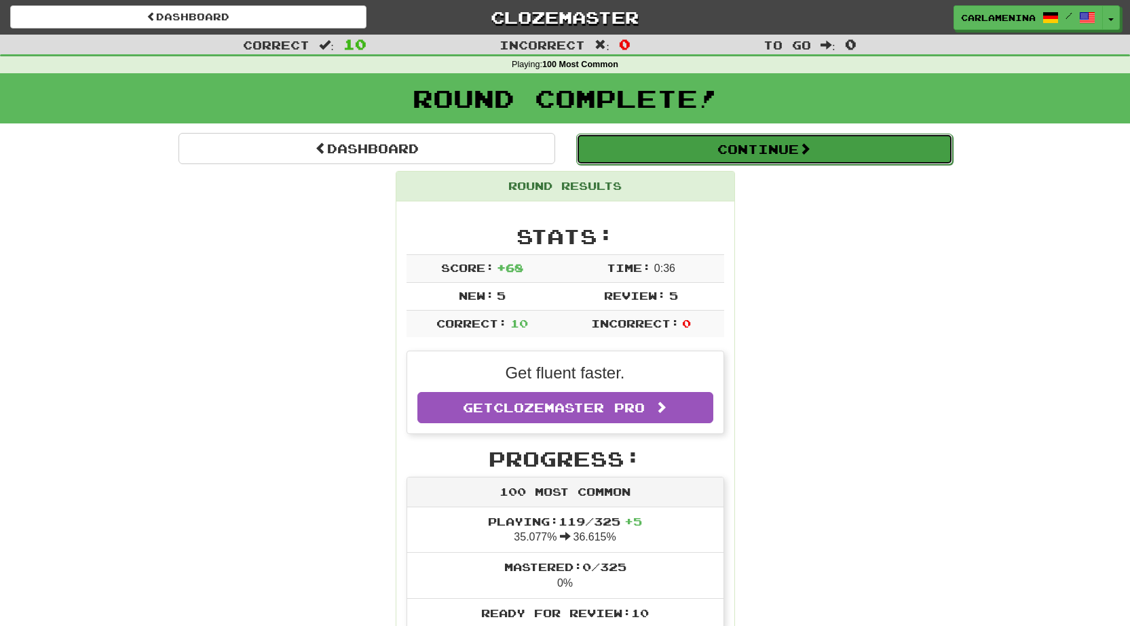
click at [758, 159] on button "Continue" at bounding box center [764, 149] width 377 height 31
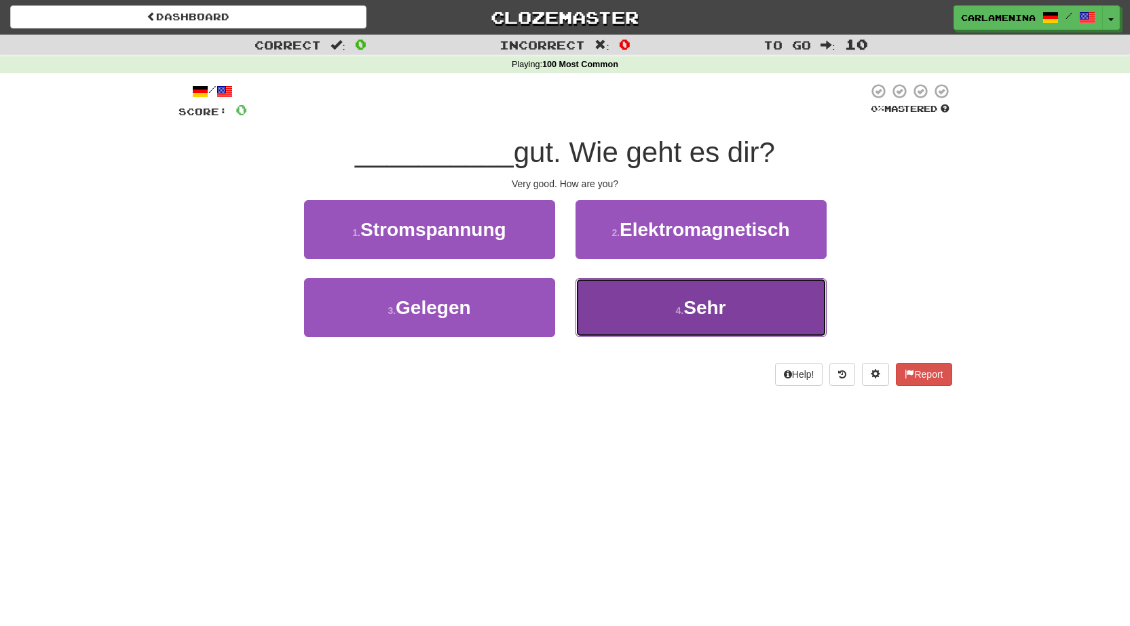
click at [654, 310] on button "4 . Sehr" at bounding box center [701, 307] width 251 height 59
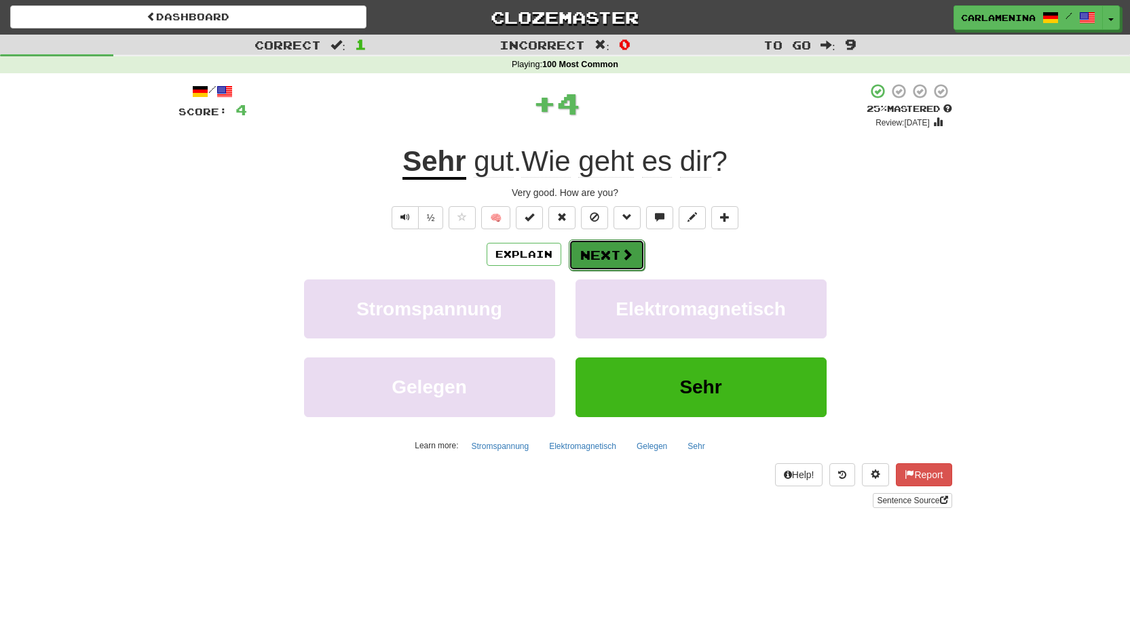
click at [621, 248] on span at bounding box center [627, 254] width 12 height 12
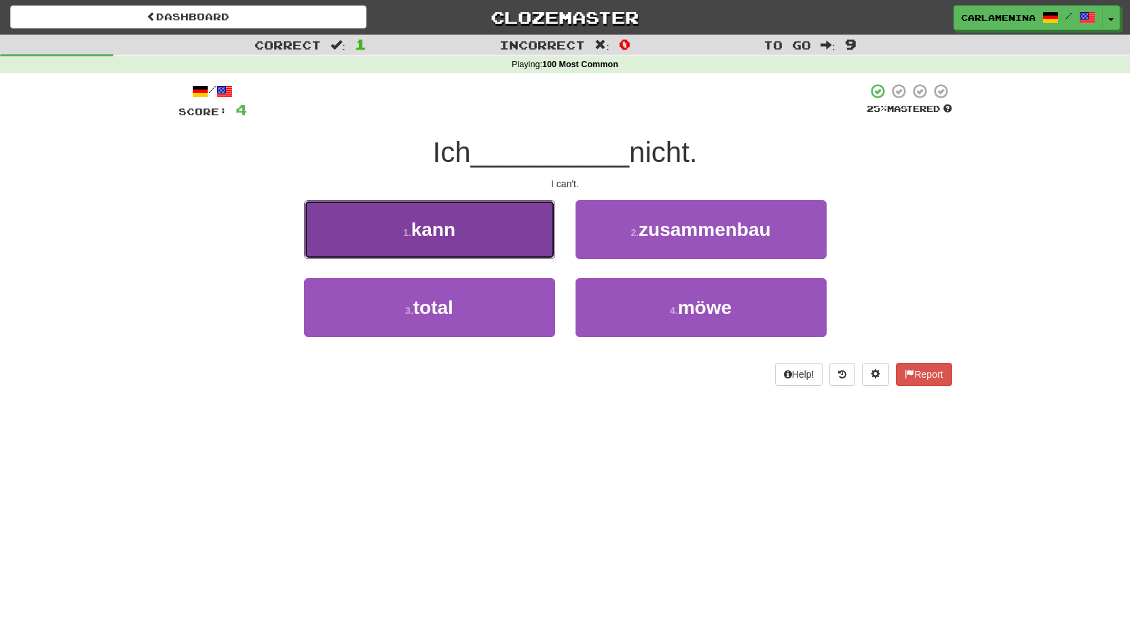
click at [512, 241] on button "1 . kann" at bounding box center [429, 229] width 251 height 59
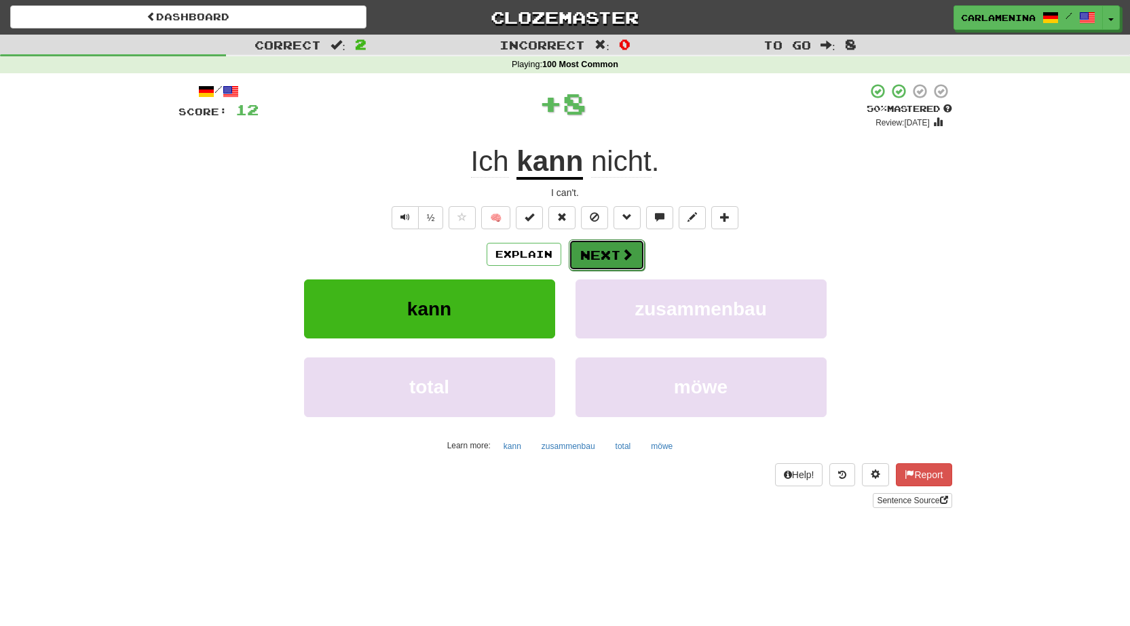
click at [622, 248] on span at bounding box center [627, 254] width 12 height 12
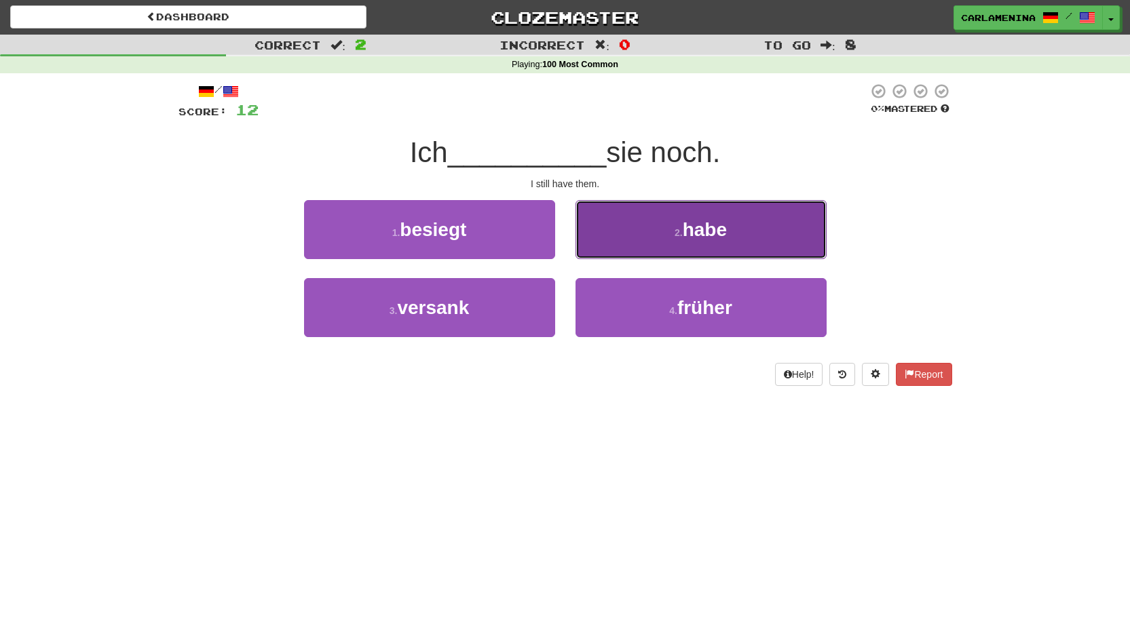
click at [696, 238] on span "habe" at bounding box center [705, 229] width 44 height 21
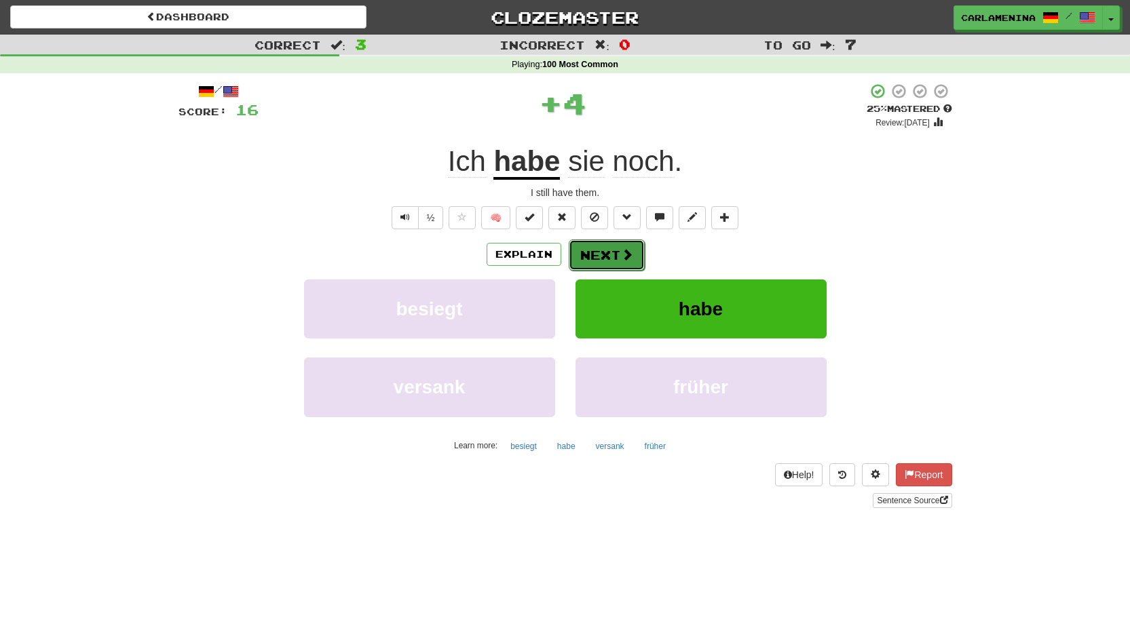
click at [593, 256] on button "Next" at bounding box center [607, 255] width 76 height 31
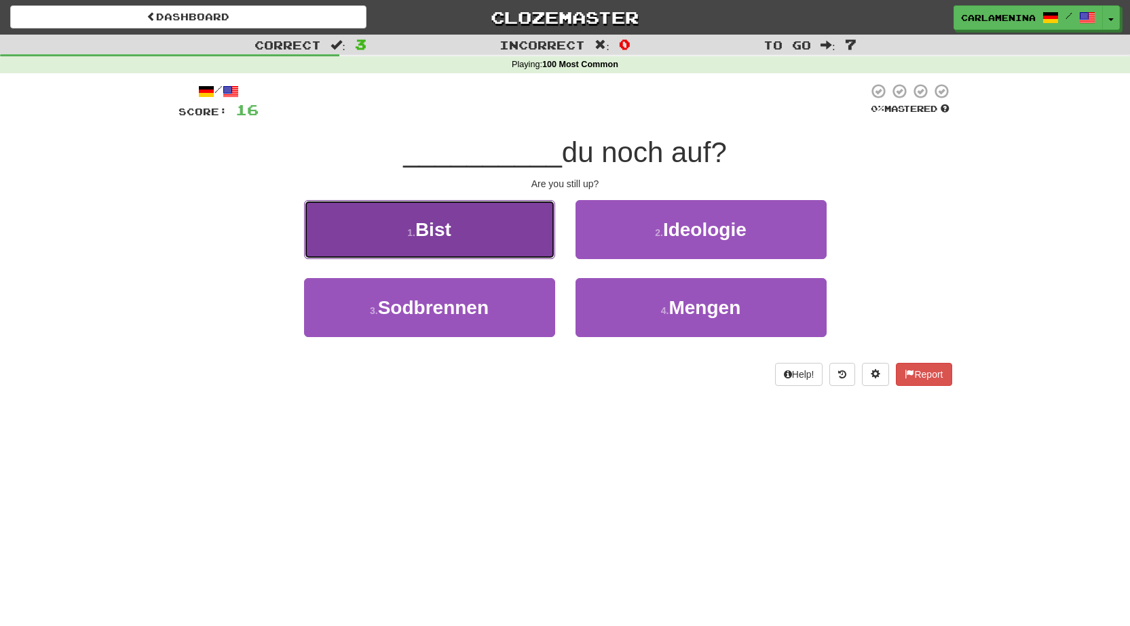
click at [490, 223] on button "1 . Bist" at bounding box center [429, 229] width 251 height 59
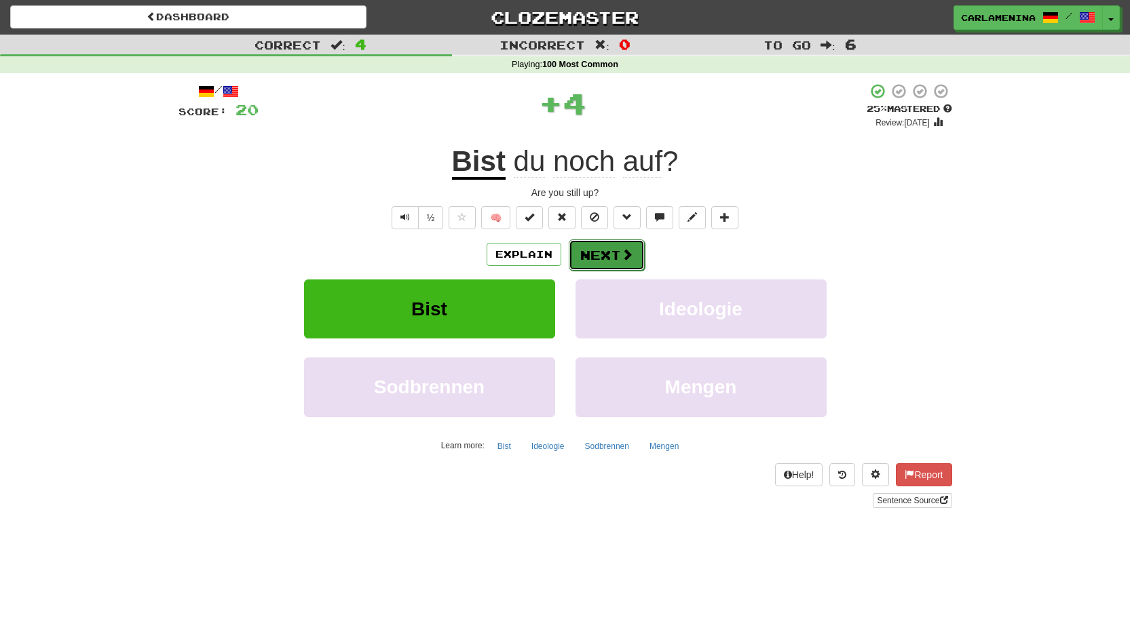
click at [618, 251] on button "Next" at bounding box center [607, 255] width 76 height 31
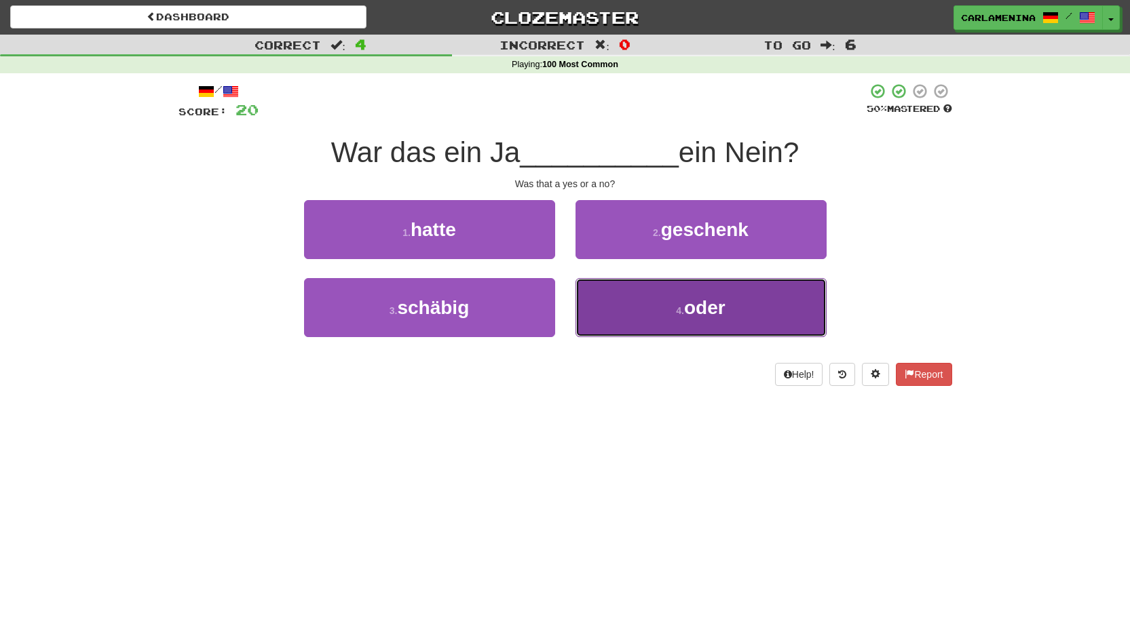
click at [688, 305] on span "oder" at bounding box center [704, 307] width 41 height 21
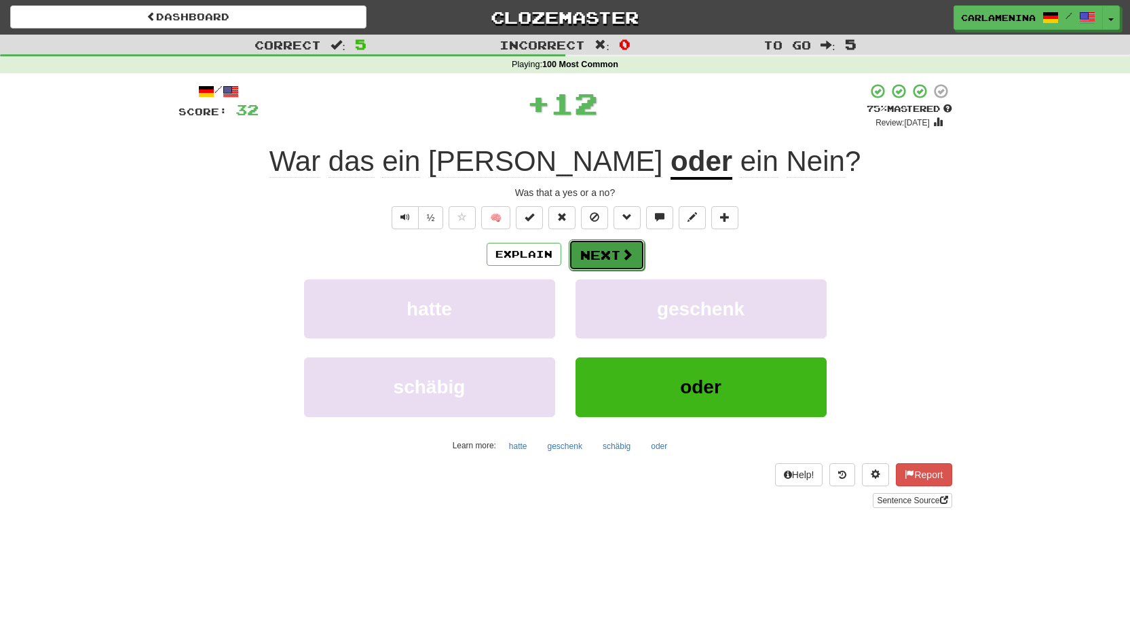
click at [607, 252] on button "Next" at bounding box center [607, 255] width 76 height 31
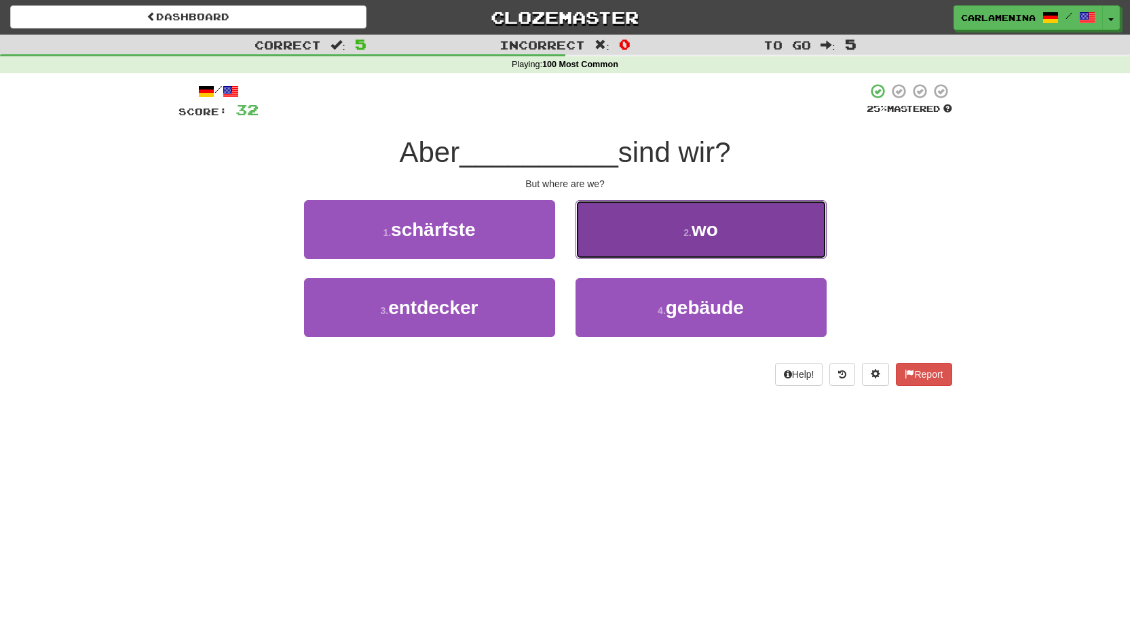
click at [709, 240] on span "wo" at bounding box center [705, 229] width 26 height 21
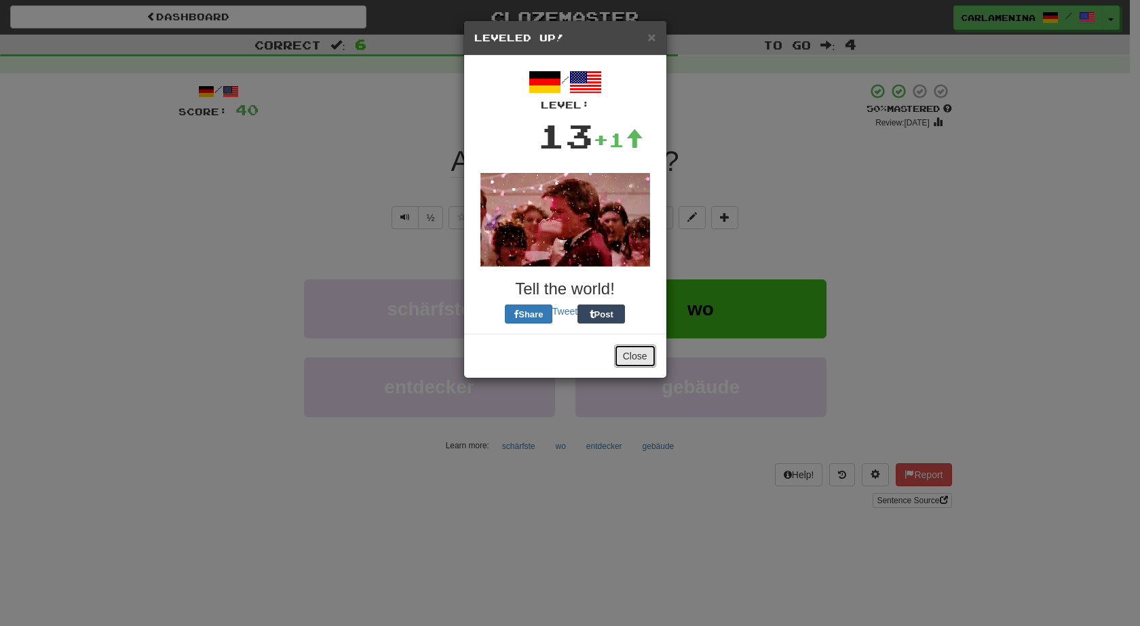
click at [618, 244] on div "× Leveled Up! / Level: 13 +1 Tell the world! Share Tweet Post Close" at bounding box center [566, 199] width 204 height 358
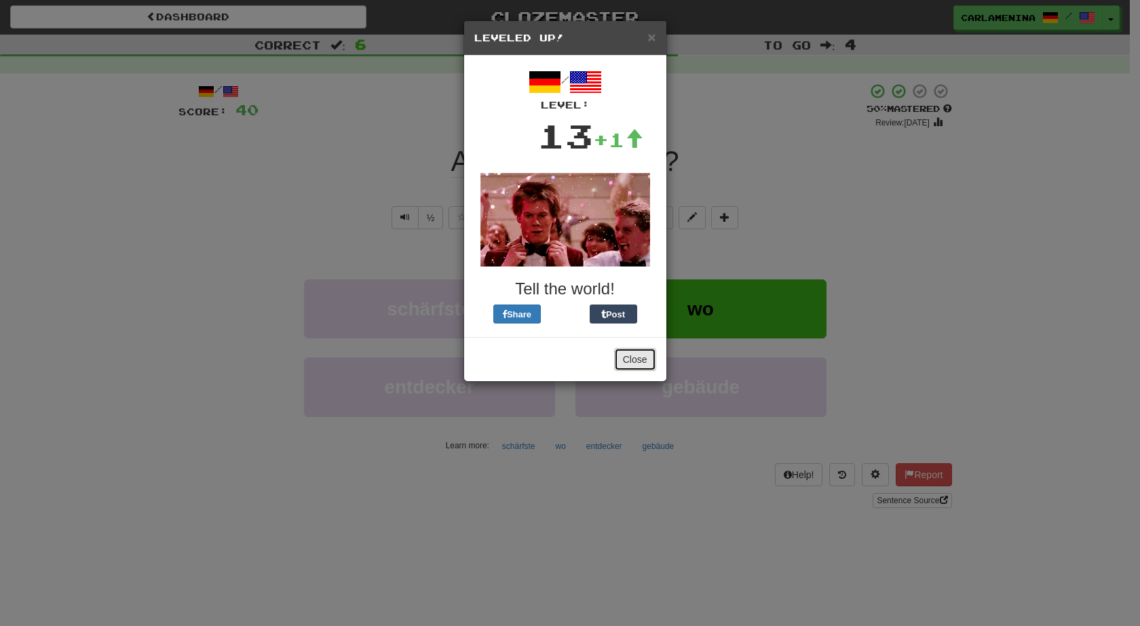
click at [641, 354] on button "Close" at bounding box center [635, 359] width 42 height 23
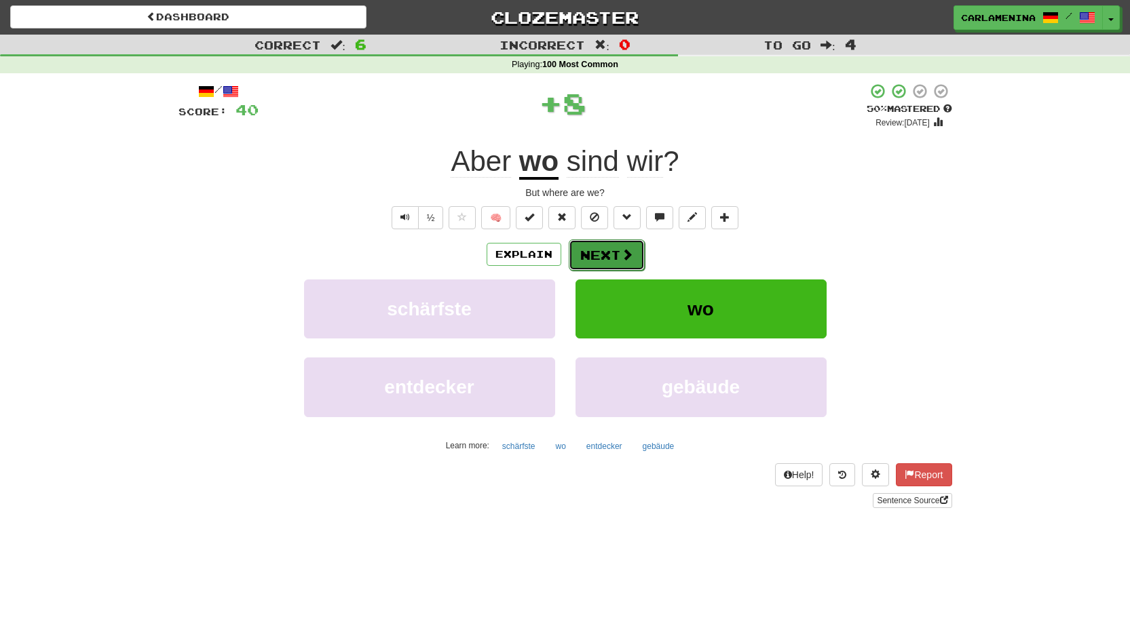
click at [626, 255] on span at bounding box center [627, 254] width 12 height 12
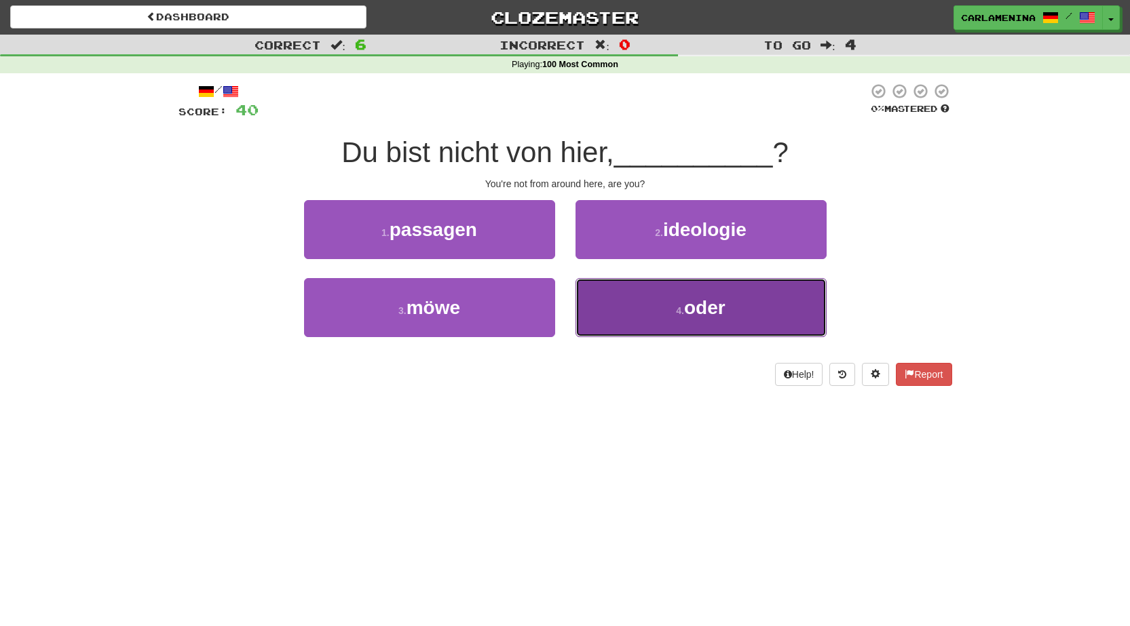
click at [700, 303] on span "oder" at bounding box center [704, 307] width 41 height 21
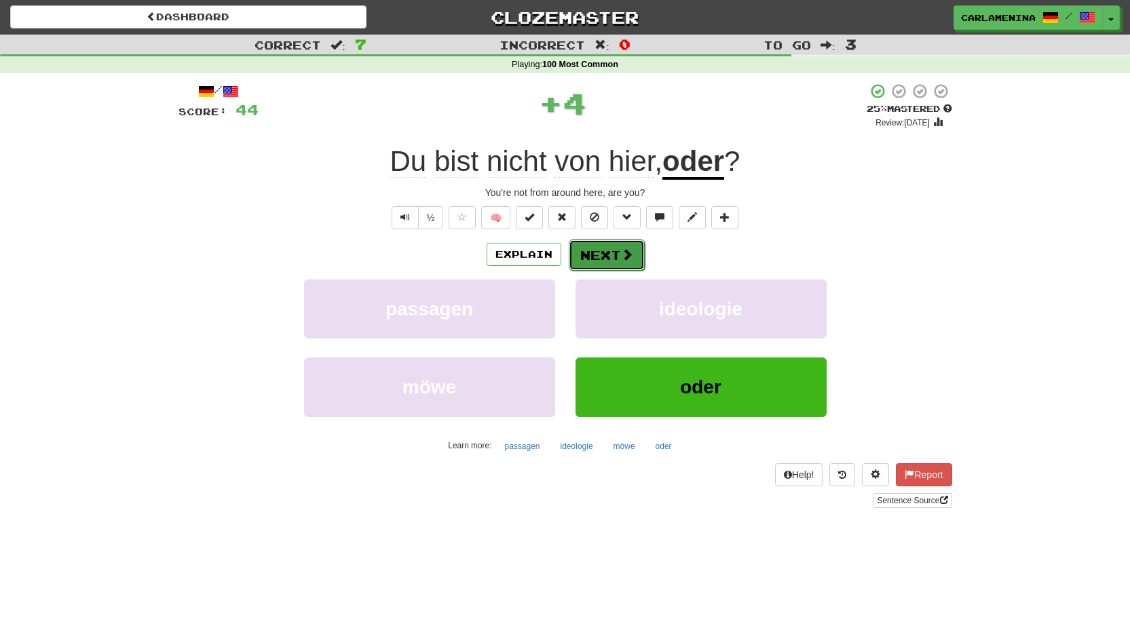
click at [631, 242] on button "Next" at bounding box center [607, 255] width 76 height 31
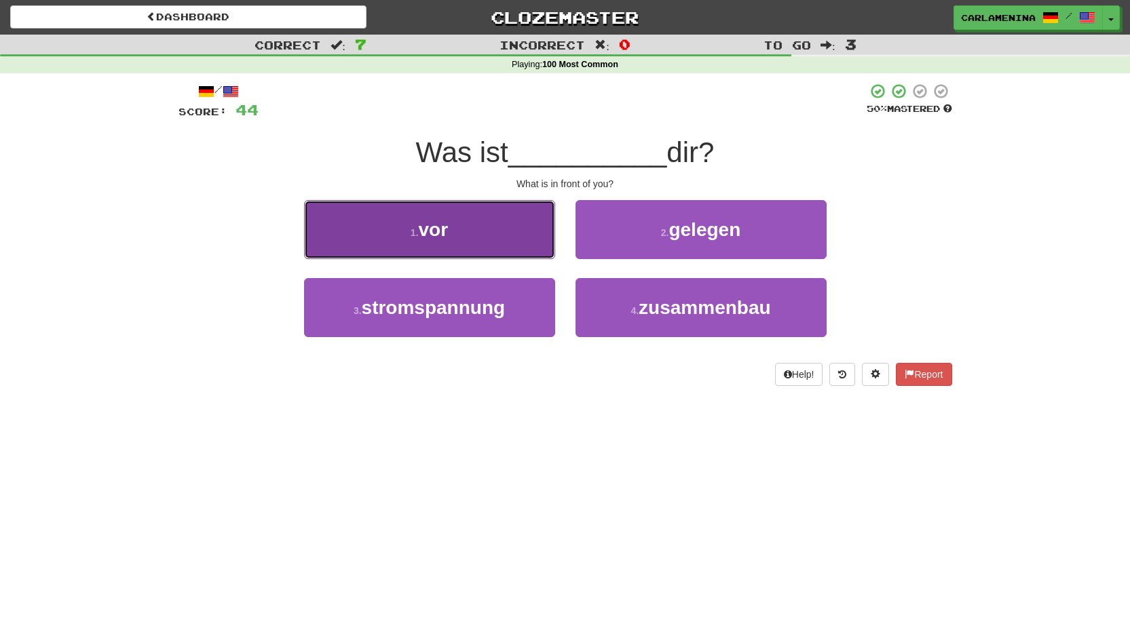
click at [504, 237] on button "1 . vor" at bounding box center [429, 229] width 251 height 59
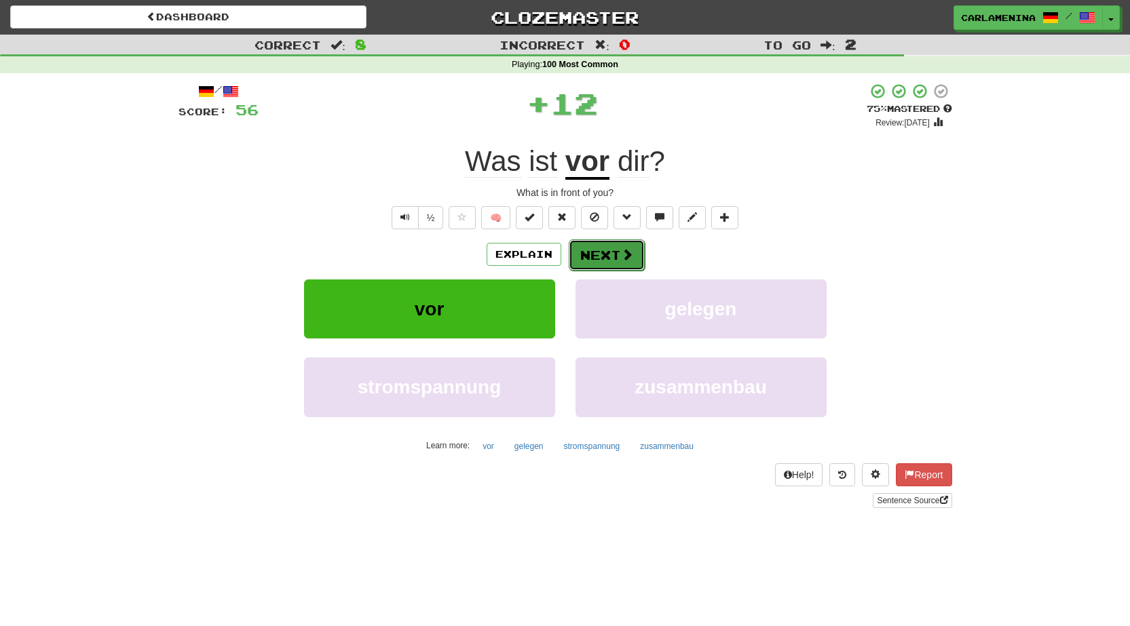
click at [607, 259] on button "Next" at bounding box center [607, 255] width 76 height 31
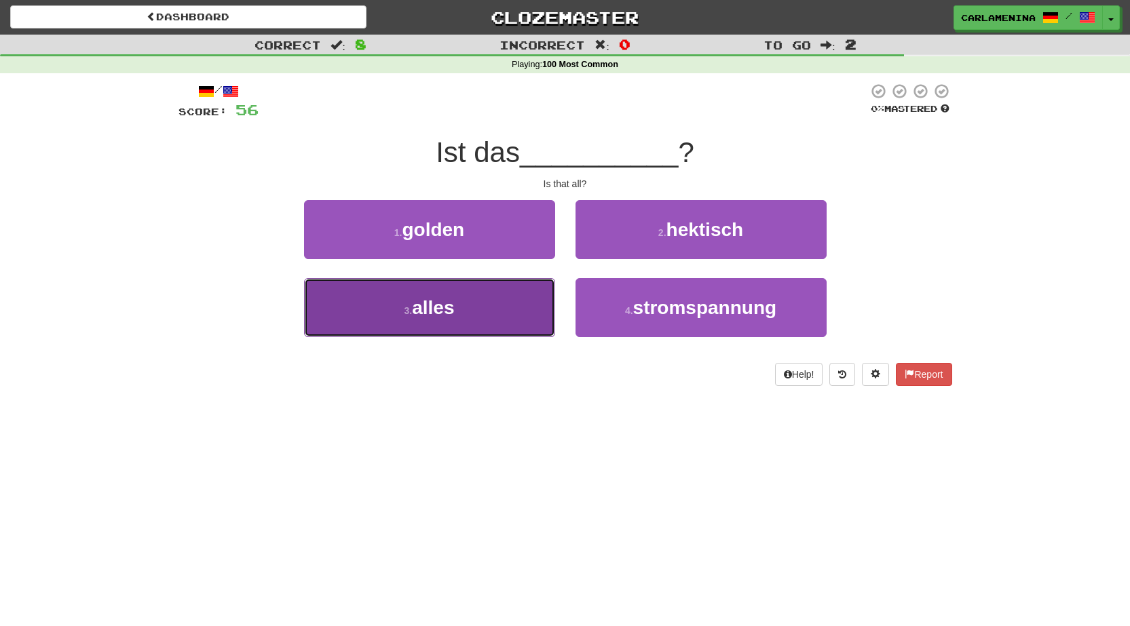
click at [540, 307] on button "3 . alles" at bounding box center [429, 307] width 251 height 59
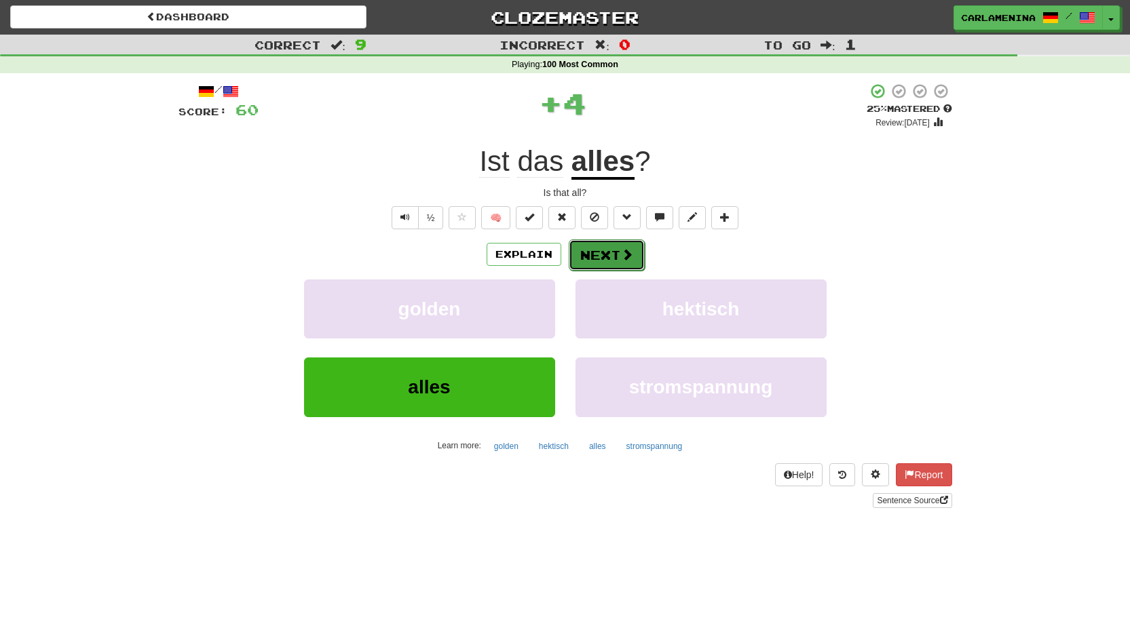
click at [639, 252] on button "Next" at bounding box center [607, 255] width 76 height 31
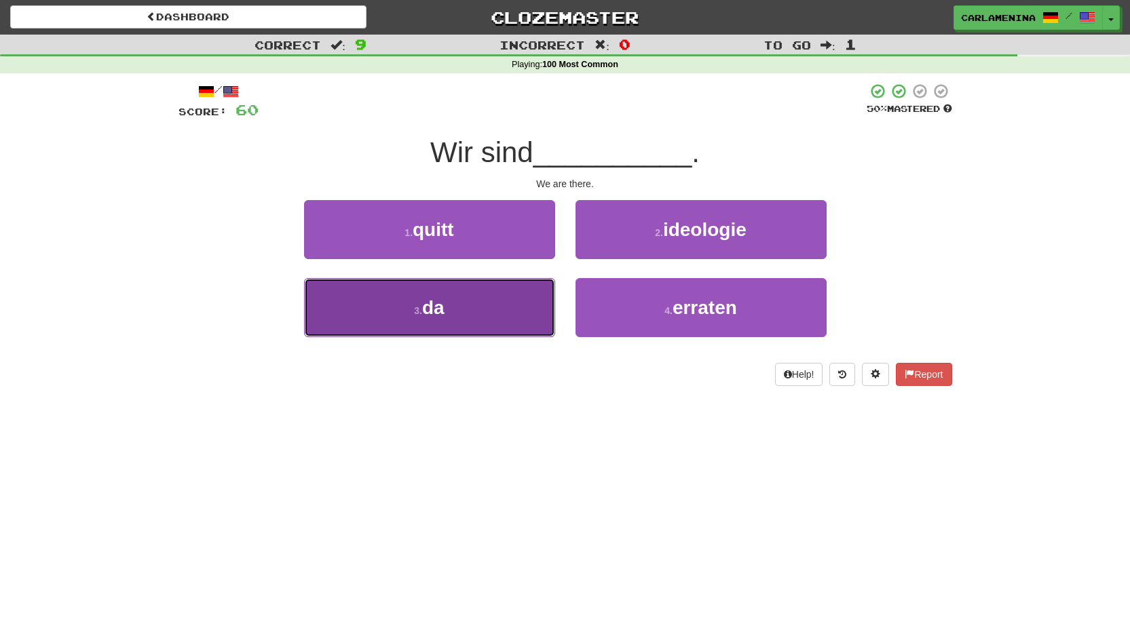
click at [500, 299] on button "3 . da" at bounding box center [429, 307] width 251 height 59
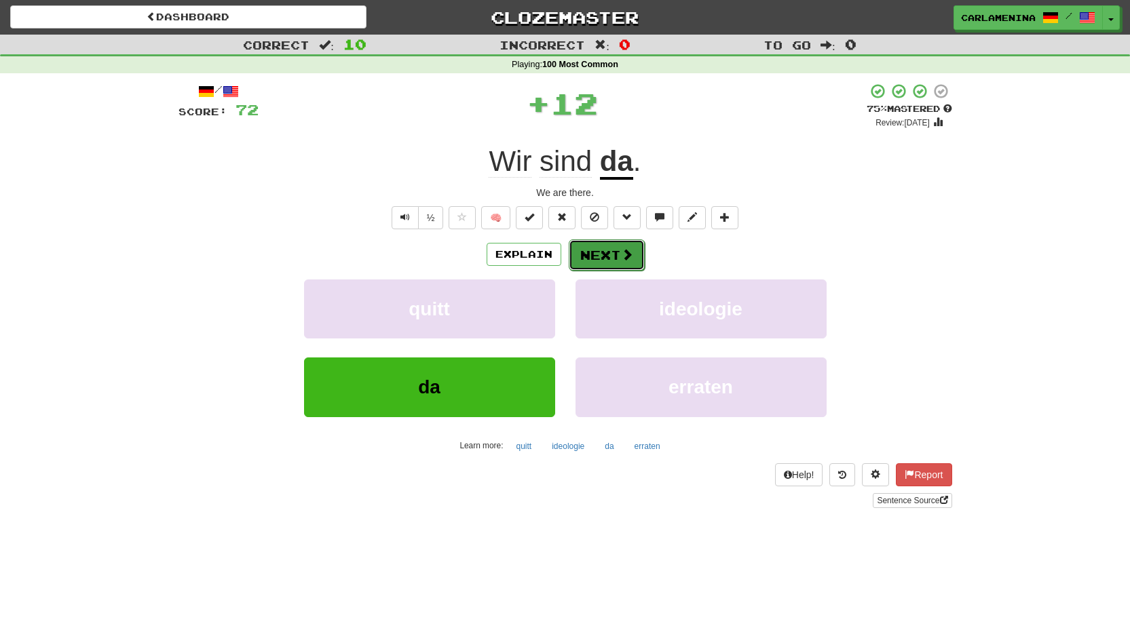
click at [608, 248] on button "Next" at bounding box center [607, 255] width 76 height 31
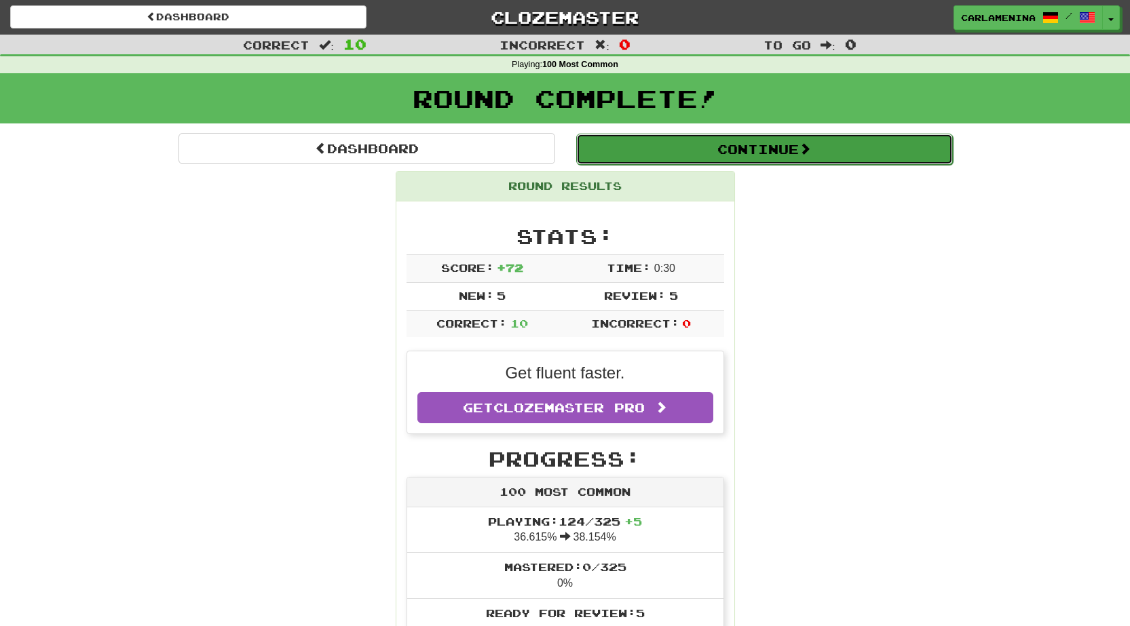
click at [687, 149] on button "Continue" at bounding box center [764, 149] width 377 height 31
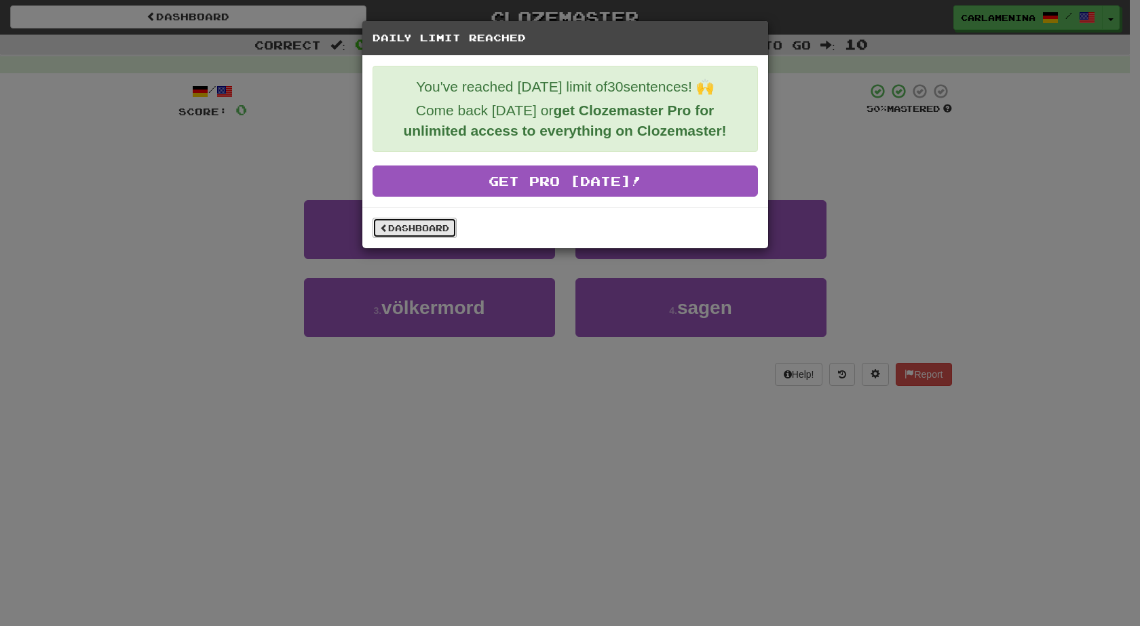
click at [421, 229] on link "Dashboard" at bounding box center [415, 228] width 84 height 20
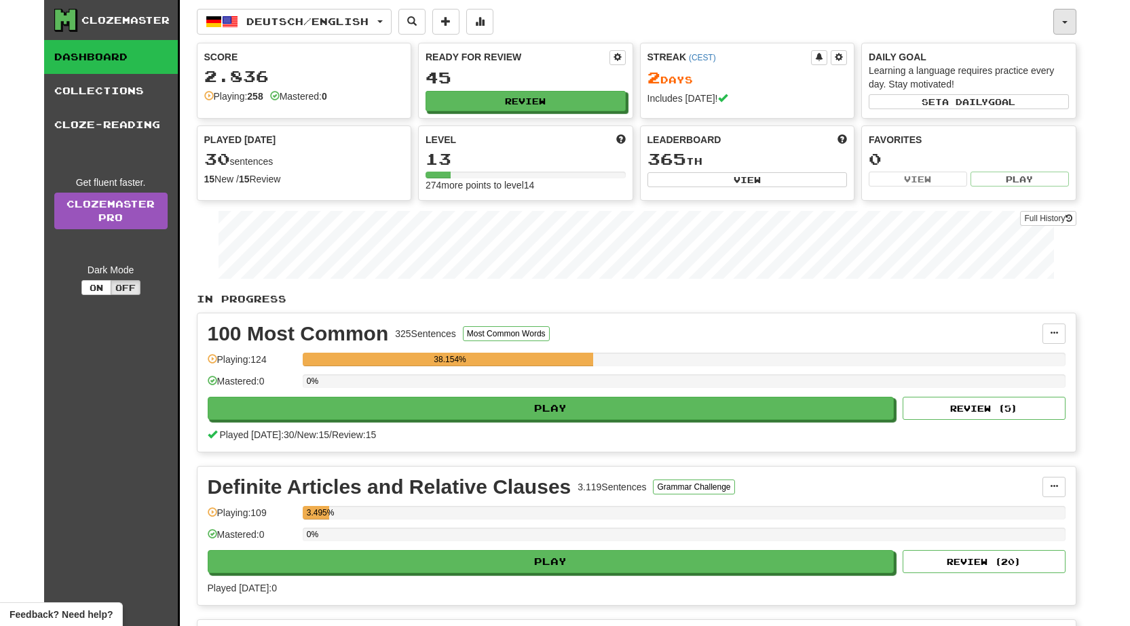
click at [1068, 24] on button "button" at bounding box center [1064, 22] width 23 height 26
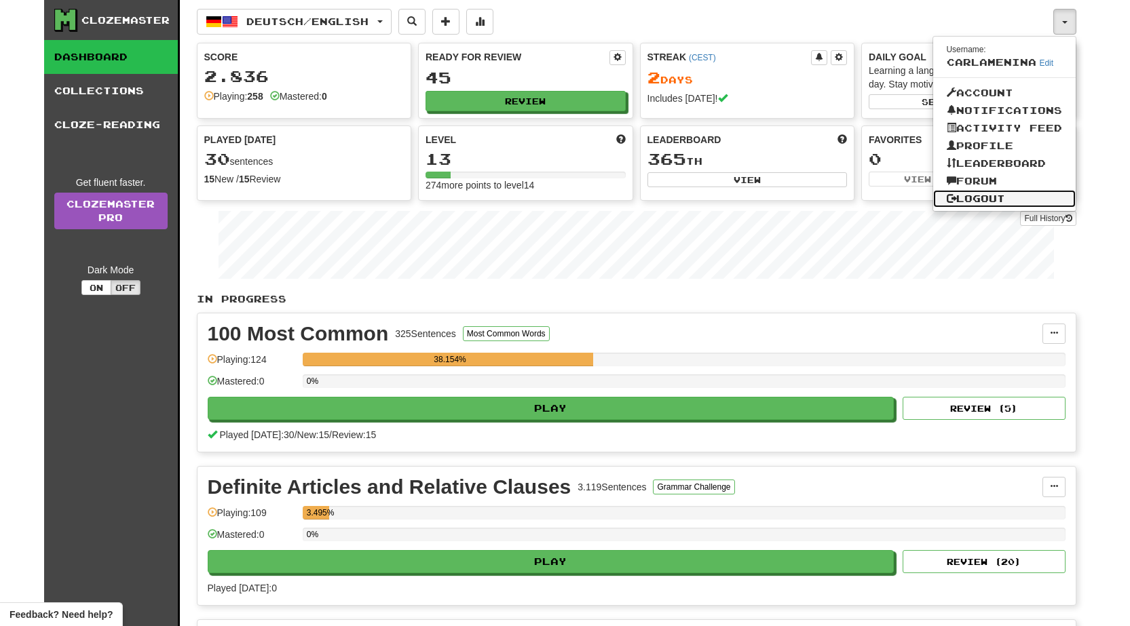
click at [983, 197] on link "Logout" at bounding box center [1004, 199] width 143 height 18
